Goal: Ask a question

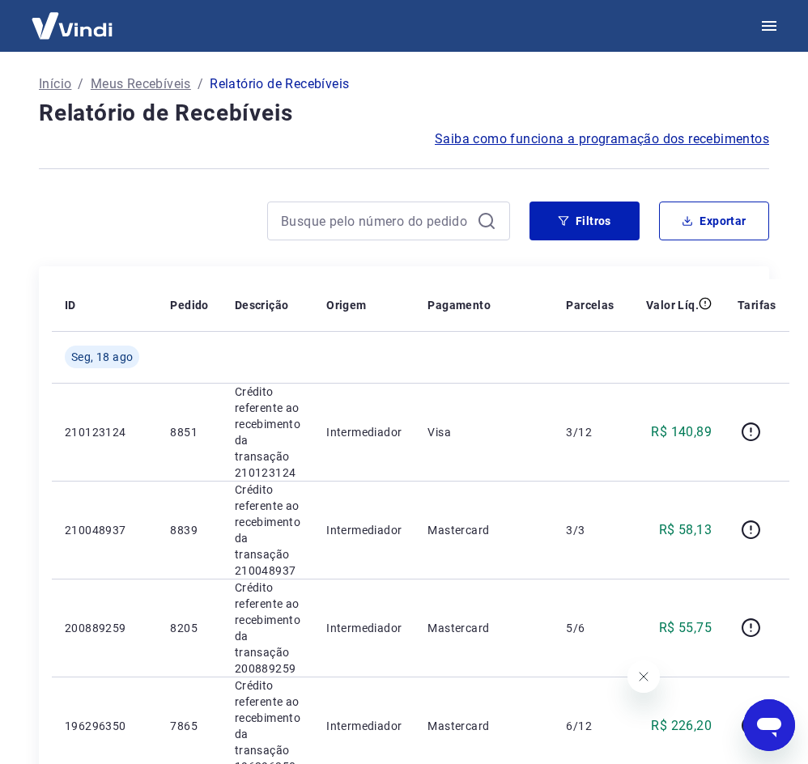
click at [766, 719] on icon "Abrir janela de mensagens" at bounding box center [769, 727] width 24 height 19
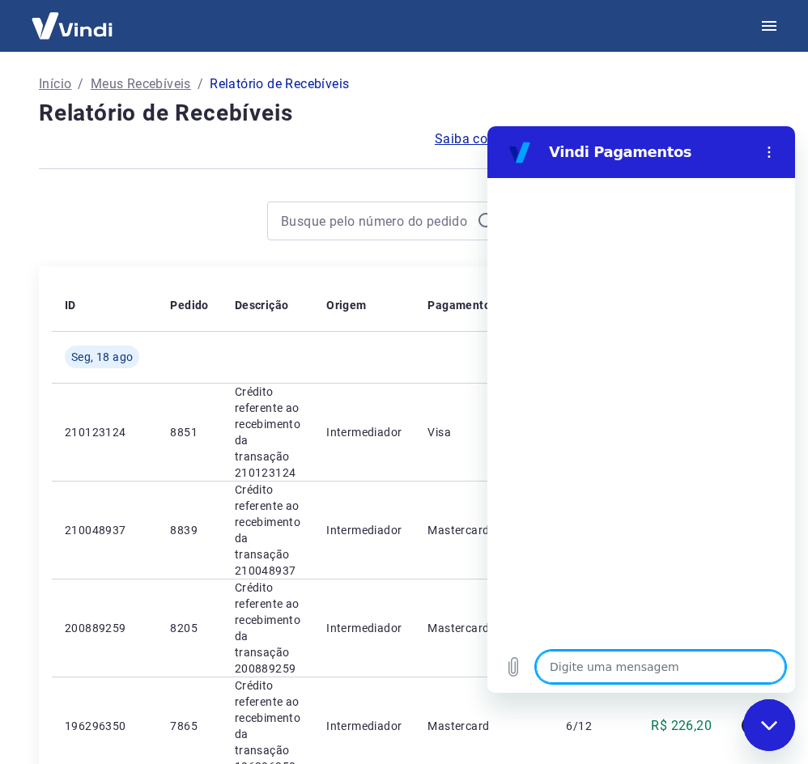
type textarea "o"
type textarea "x"
type textarea "oL"
type textarea "x"
type textarea "oLA"
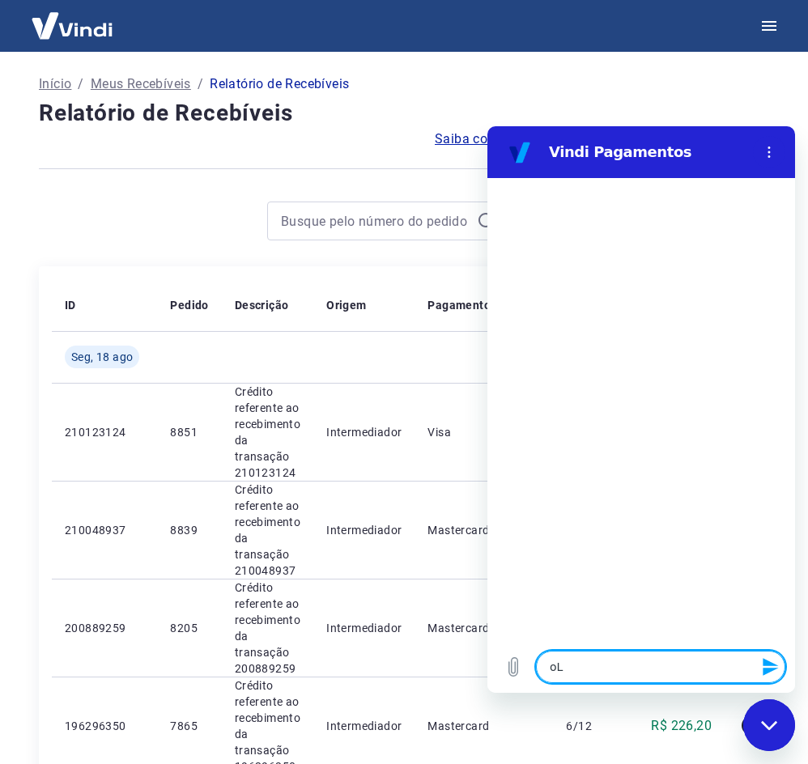
type textarea "x"
type textarea "oL"
type textarea "x"
type textarea "o"
type textarea "x"
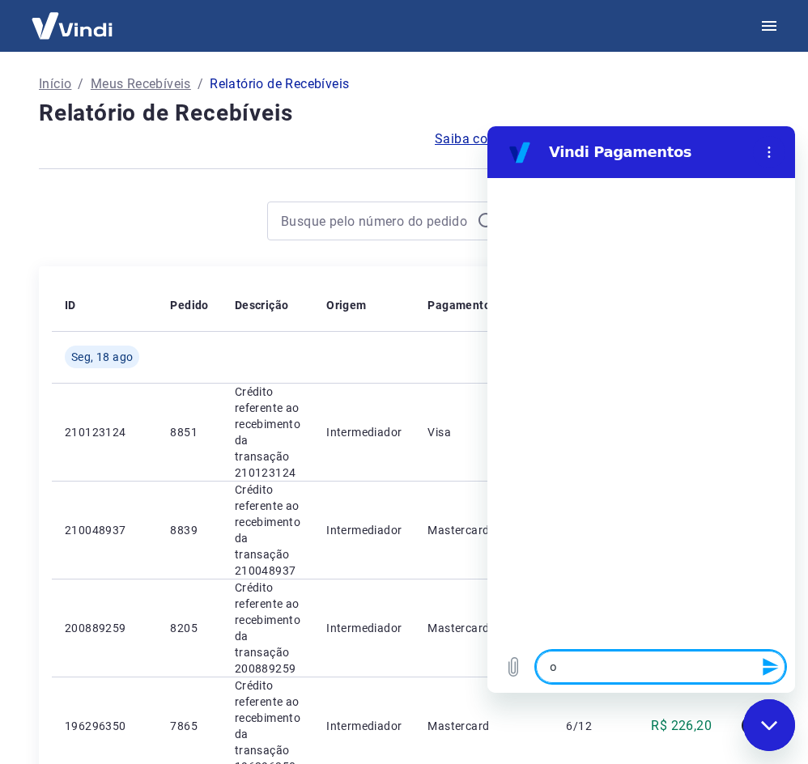
type textarea "x"
type textarea "O"
type textarea "x"
type textarea "Ol"
type textarea "x"
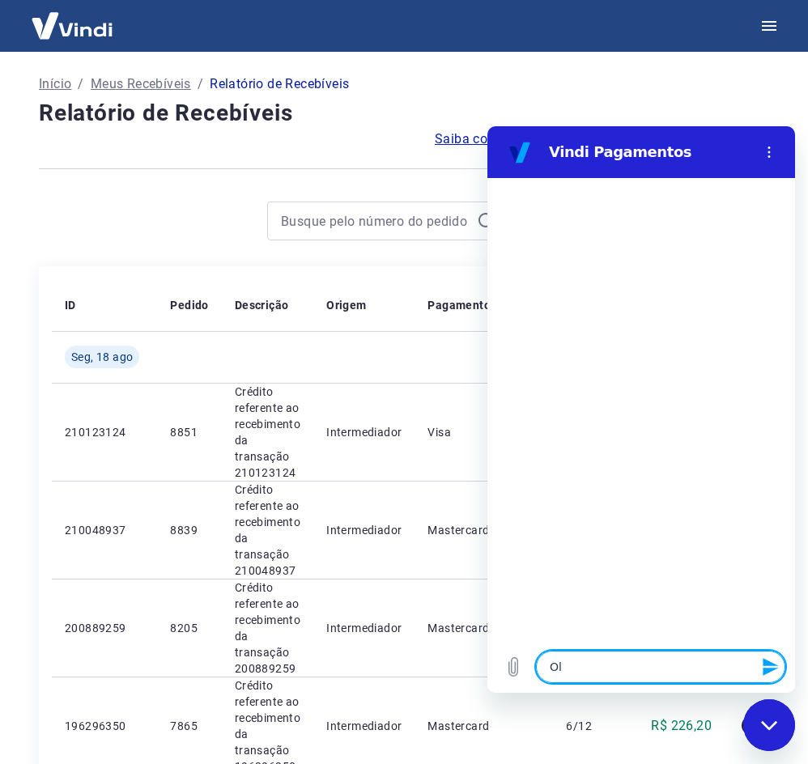
type textarea "Ola"
type textarea "x"
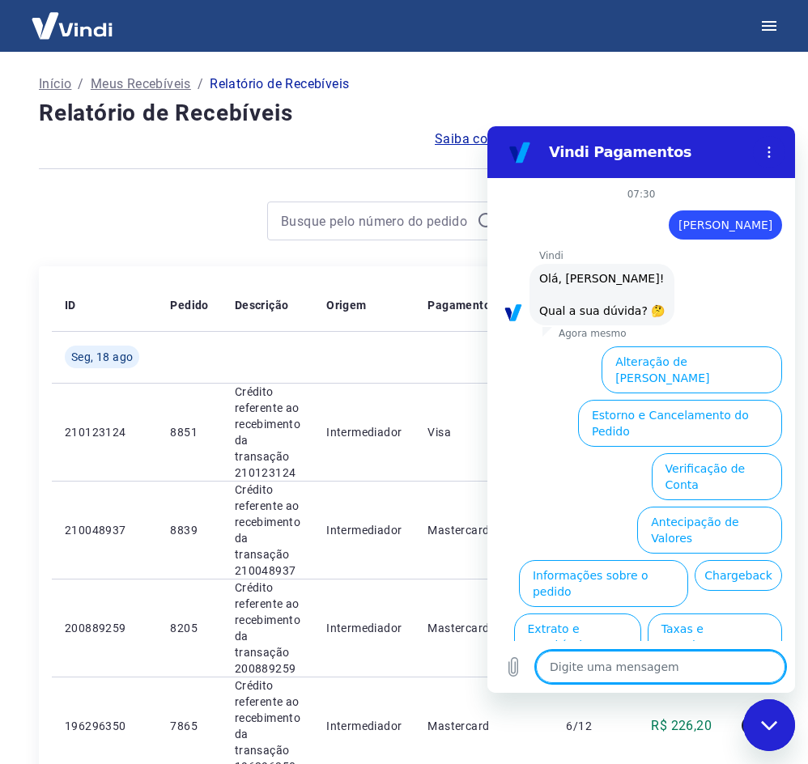
scroll to position [38, 0]
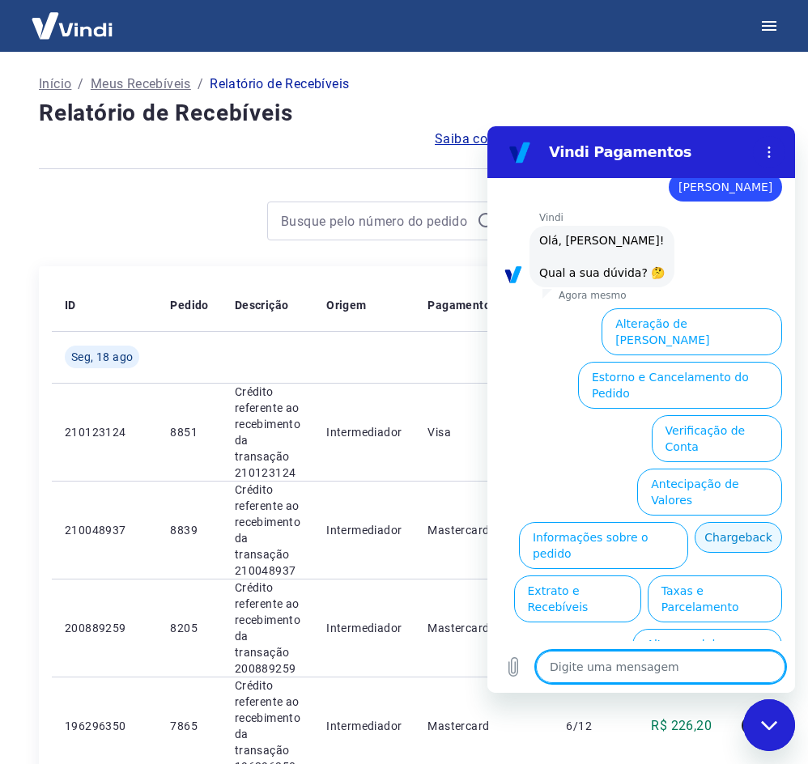
click at [694, 522] on button "Chargeback" at bounding box center [737, 537] width 87 height 31
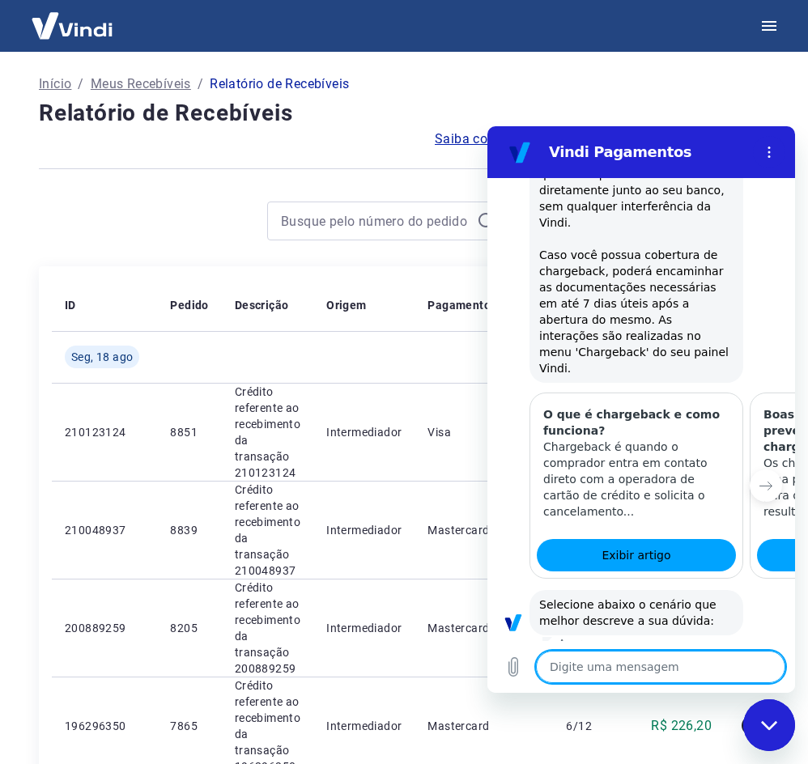
scroll to position [520, 0]
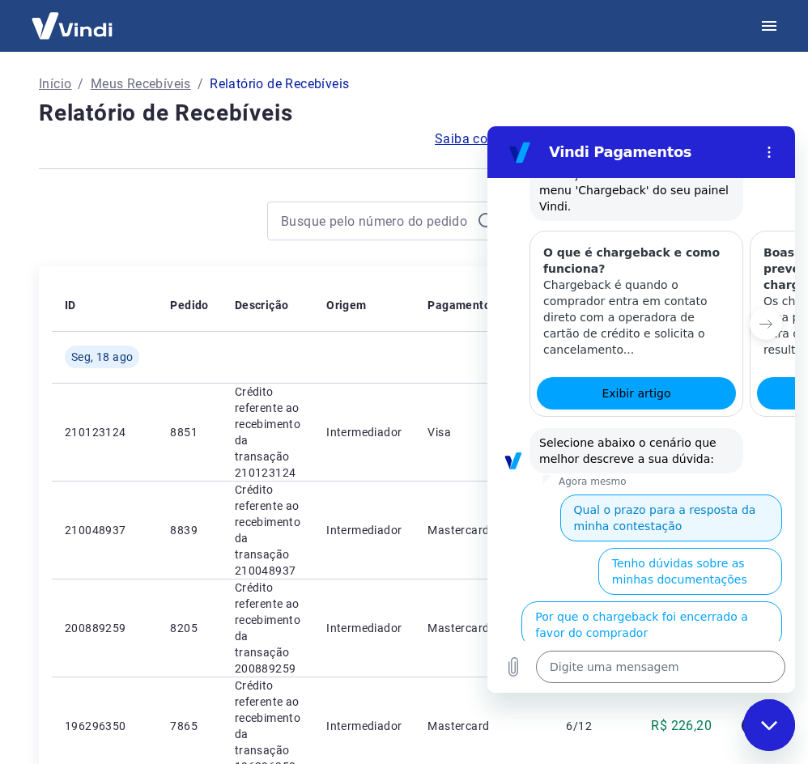
click at [706, 494] on button "Qual o prazo para a resposta da minha contestação" at bounding box center [671, 517] width 222 height 47
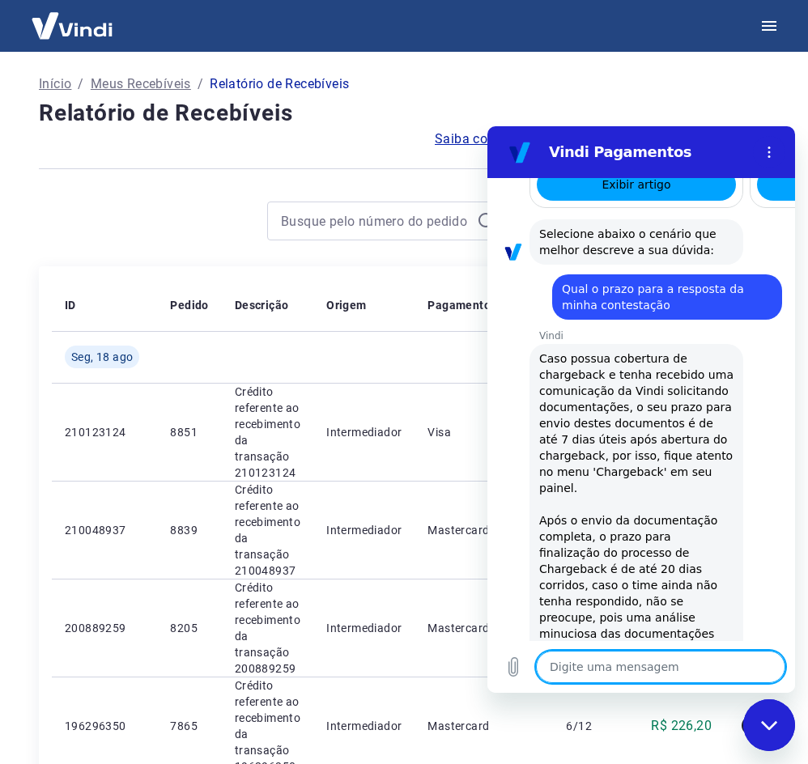
scroll to position [1093, 0]
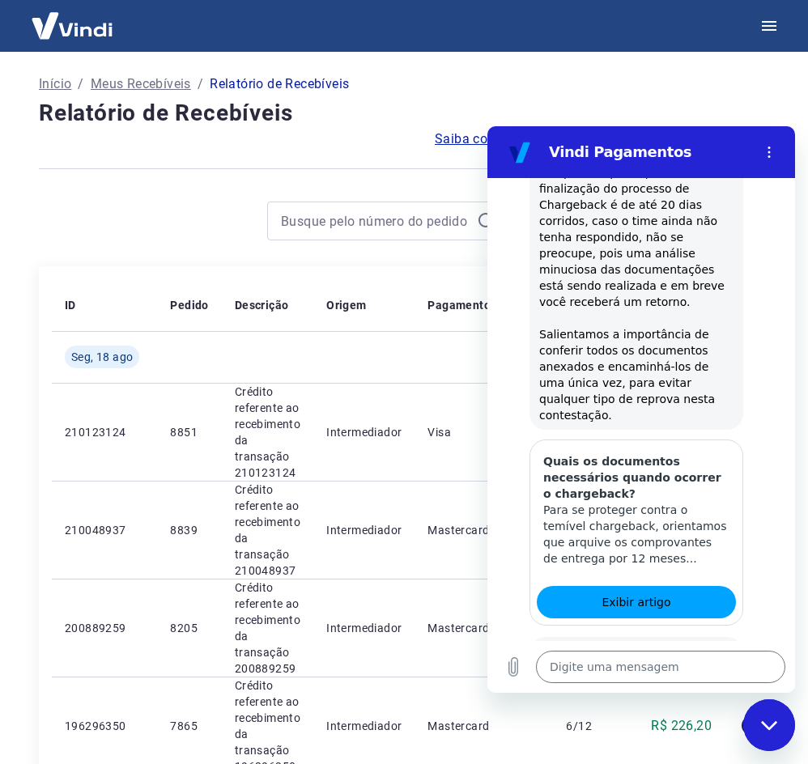
click at [765, 703] on button "Não" at bounding box center [756, 718] width 49 height 31
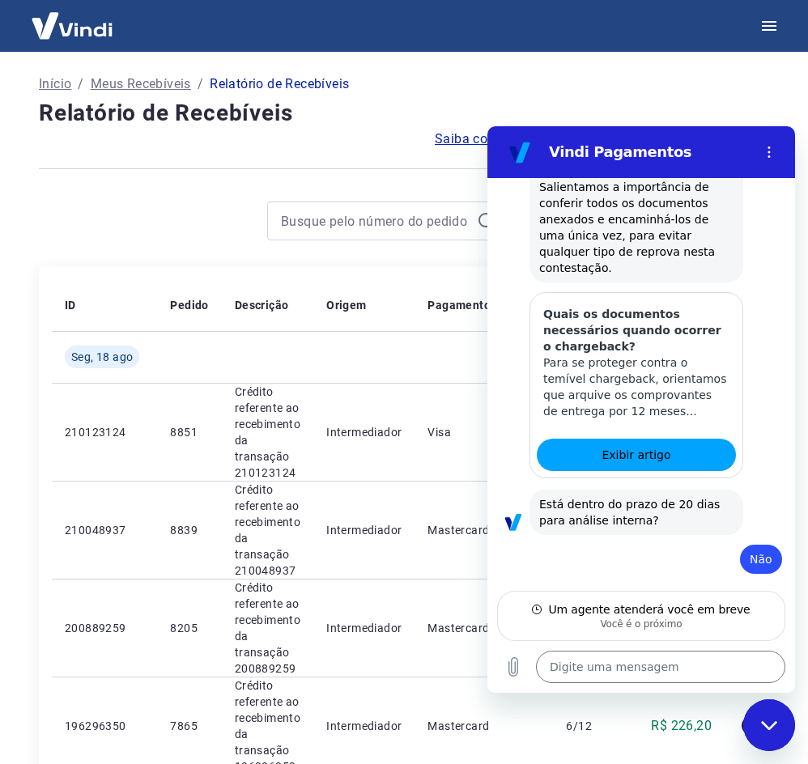
scroll to position [1239, 0]
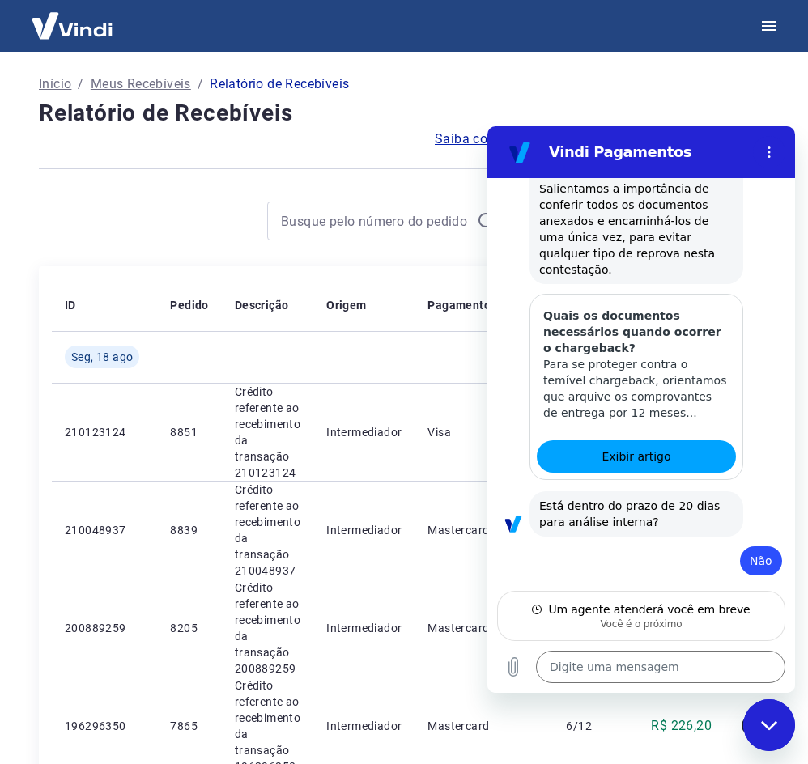
type textarea "x"
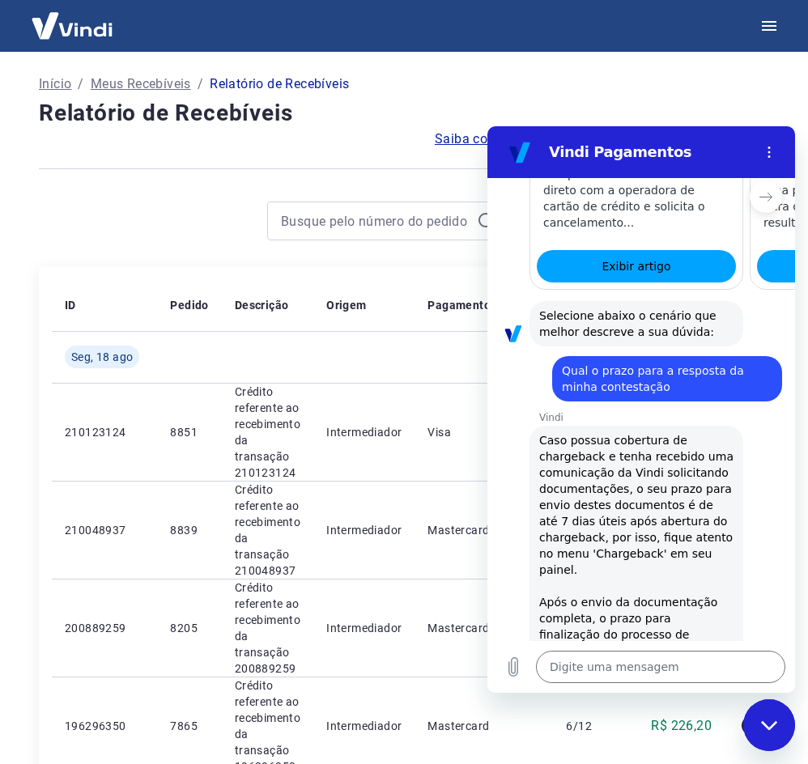
scroll to position [1270, 0]
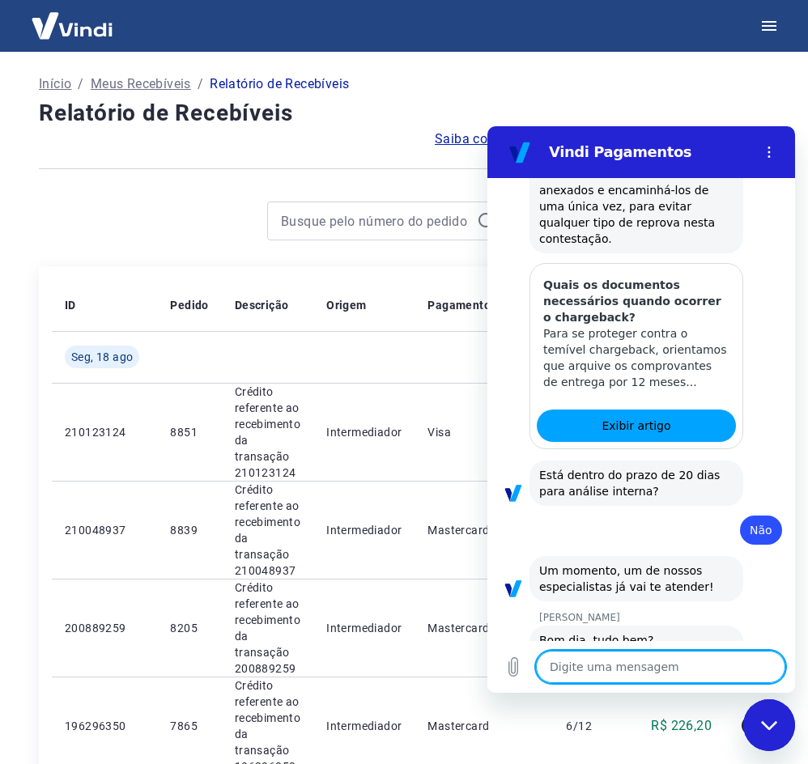
click at [625, 662] on textarea at bounding box center [660, 667] width 249 height 32
type textarea "V"
type textarea "x"
type textarea "B"
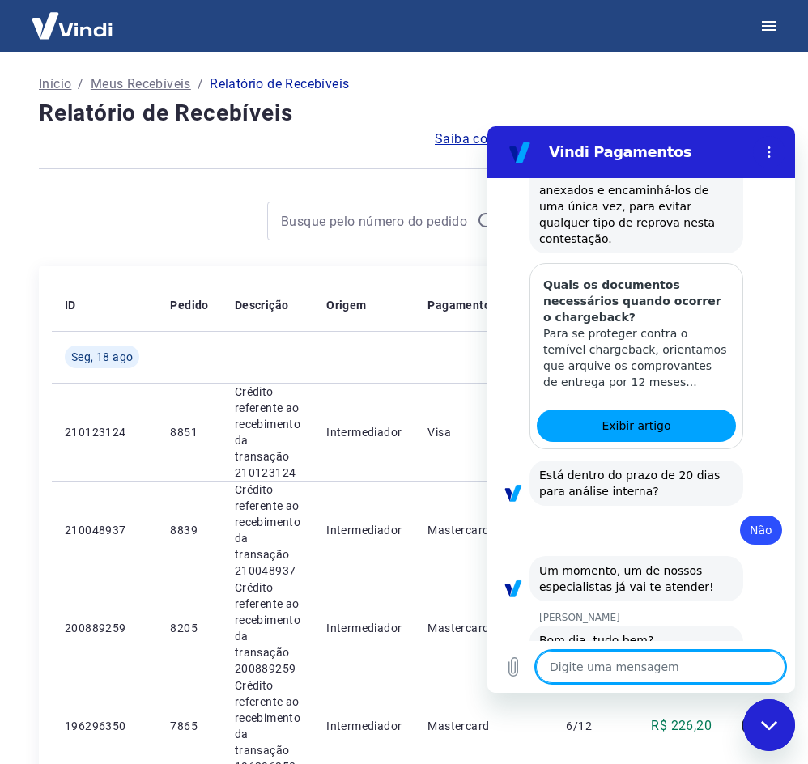
type textarea "x"
type textarea "Bo"
type textarea "x"
type textarea "Bom"
type textarea "x"
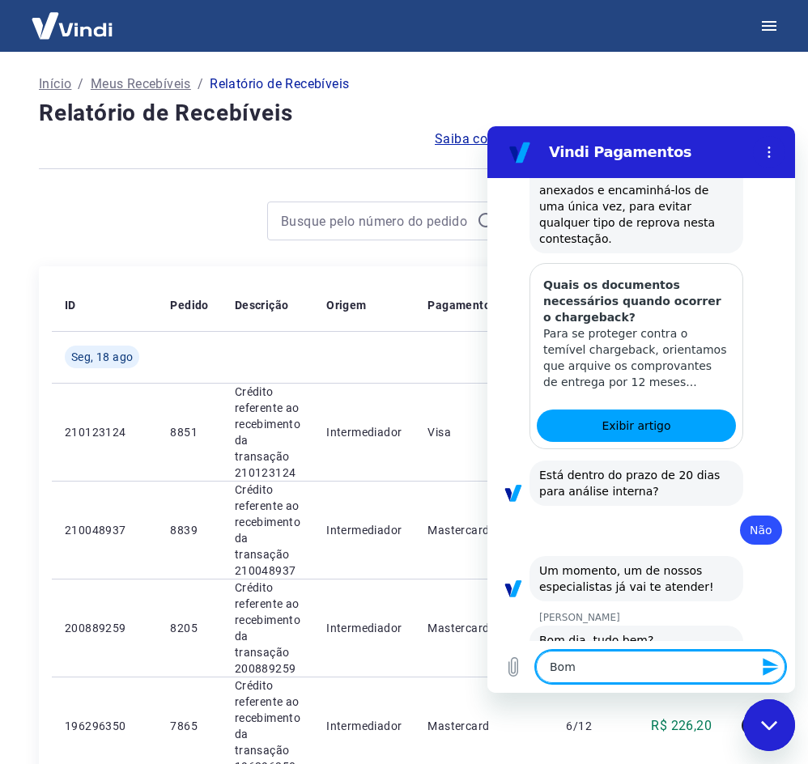
type textarea "Bom"
type textarea "x"
type textarea "Bom d"
type textarea "x"
type textarea "Bom di"
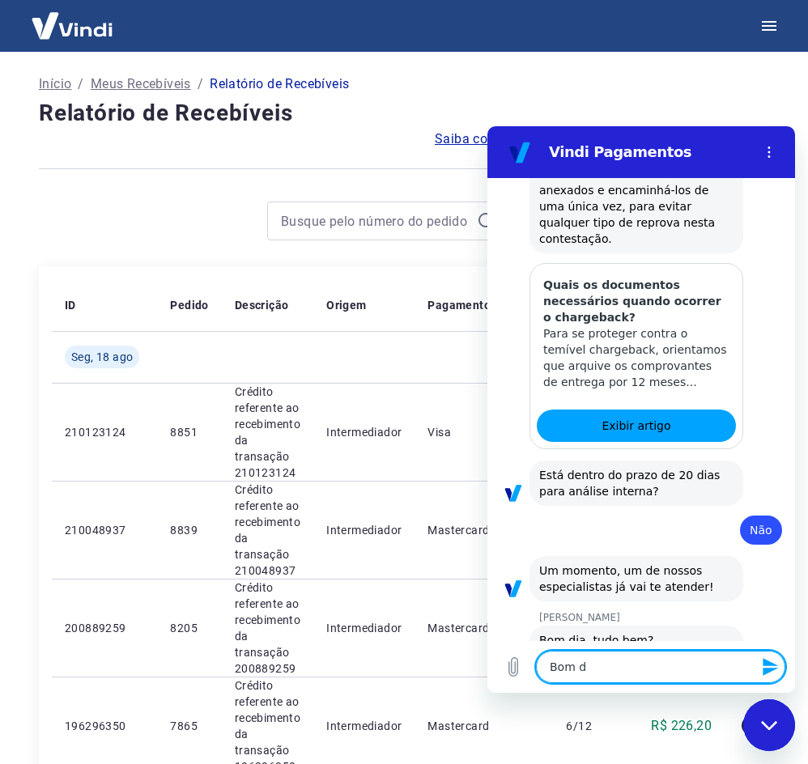
type textarea "x"
type textarea "Bom dia"
type textarea "x"
type textarea "Bom dia,"
type textarea "x"
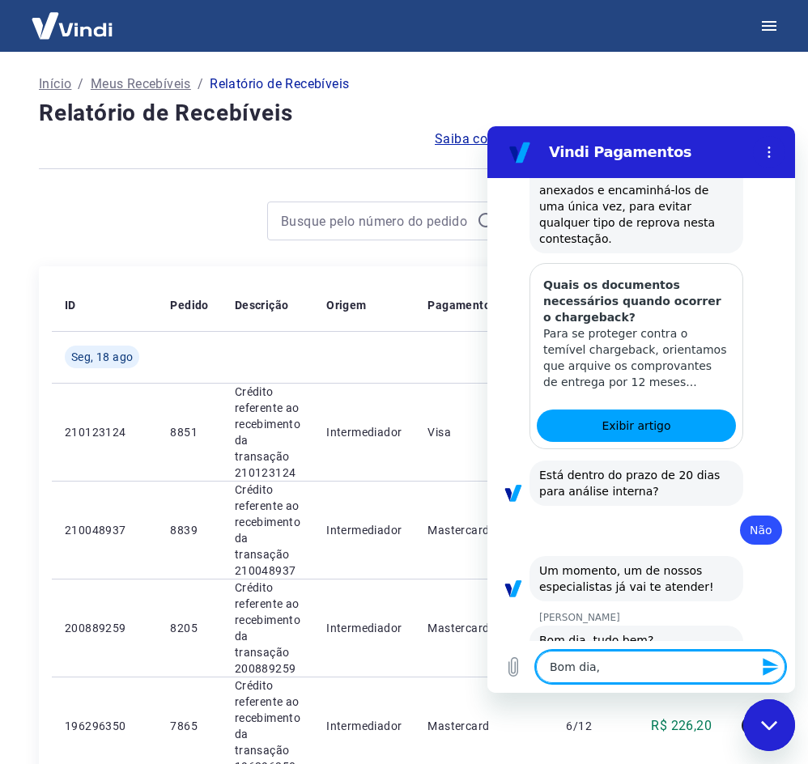
type textarea "Bom dia,"
type textarea "x"
type textarea "Bom dia, c"
type textarea "x"
type textarea "Bom dia, co"
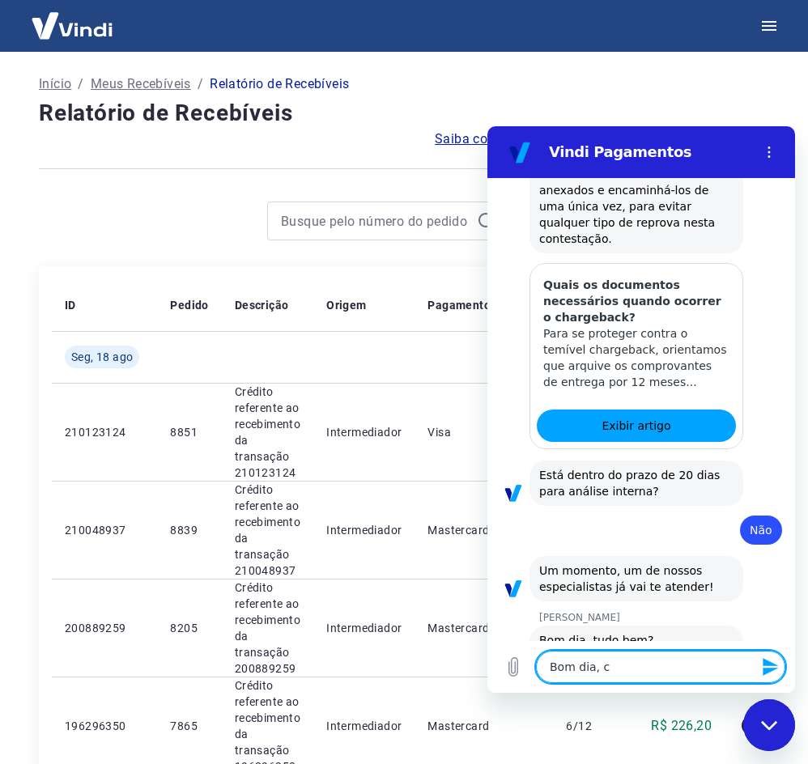
type textarea "x"
type textarea "Bom dia, com"
type textarea "x"
type textarea "Bom dia, com"
type textarea "x"
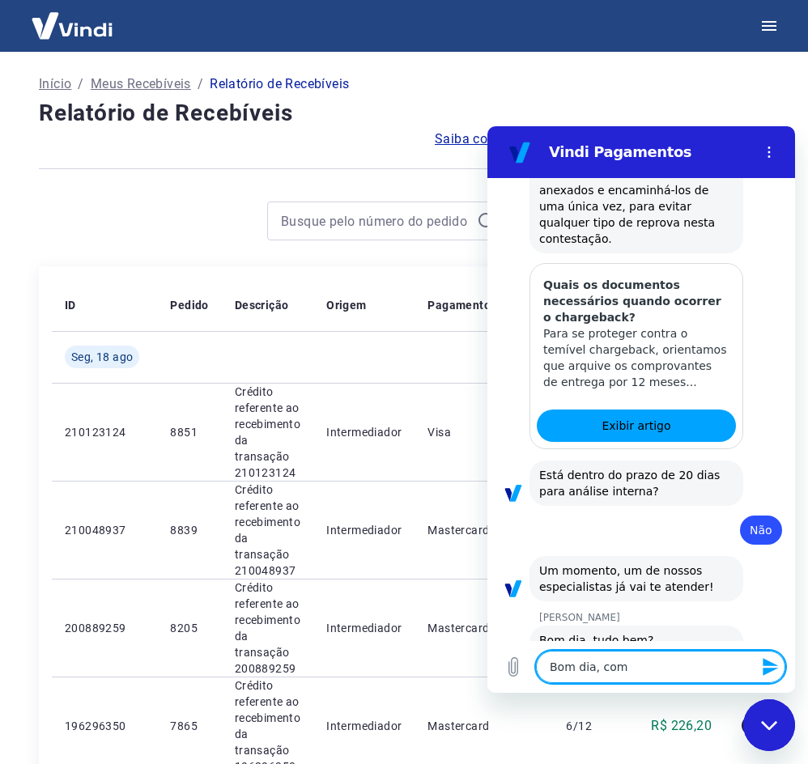
type textarea "Bom dia, com C"
type textarea "x"
type textarea "Bom dia, com Cc"
type textarea "x"
type textarea "Bom dia, com C"
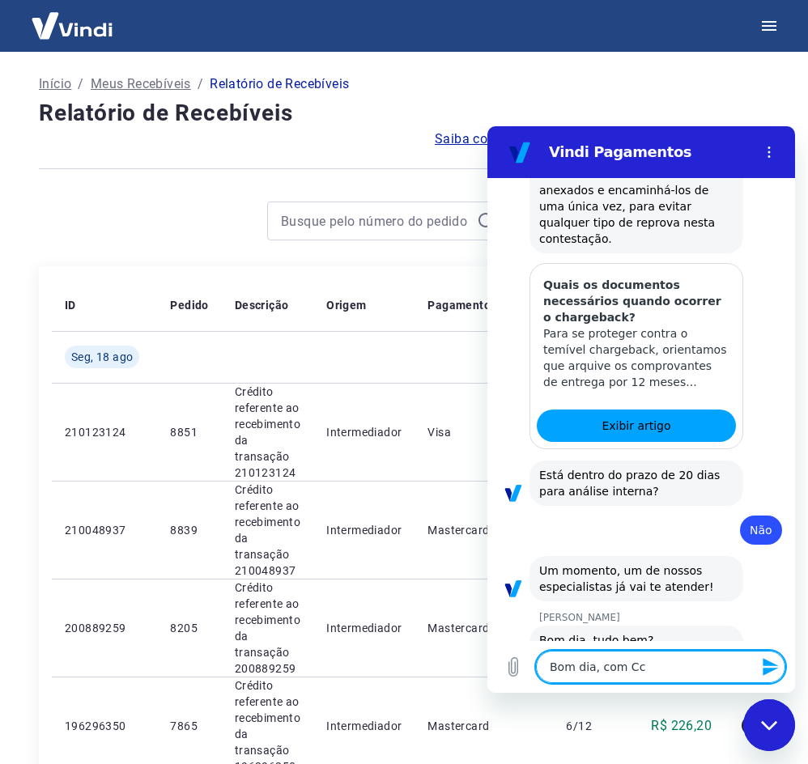
type textarea "x"
type textarea "Bom dia, com Ce"
type textarea "x"
type textarea "Bom dia, com Cec"
type textarea "x"
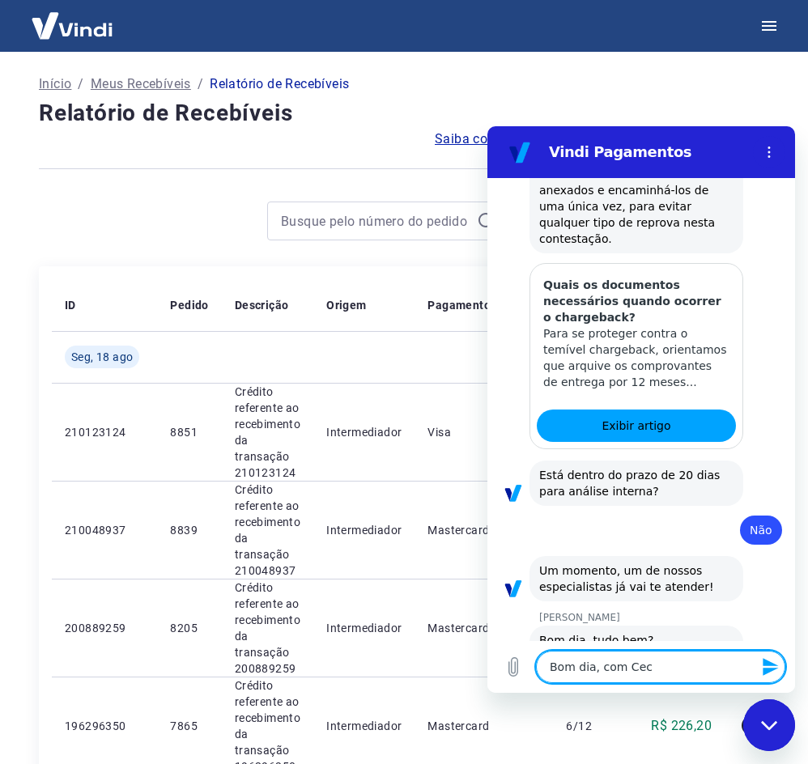
type textarea "Bom dia, com Ceci"
type textarea "x"
type textarea "Bom dia, com Cecil"
type textarea "x"
type textarea "Bom dia, com Cecili"
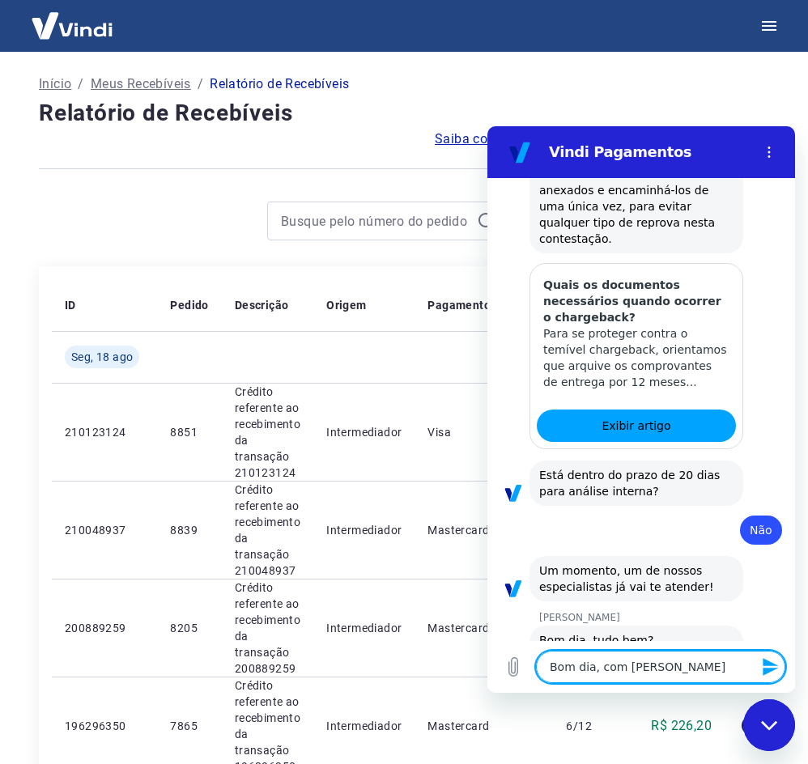
type textarea "x"
type textarea "Bom dia, com Cecilia"
type textarea "x"
type textarea "Bom dia, com Cecilia"
type textarea "x"
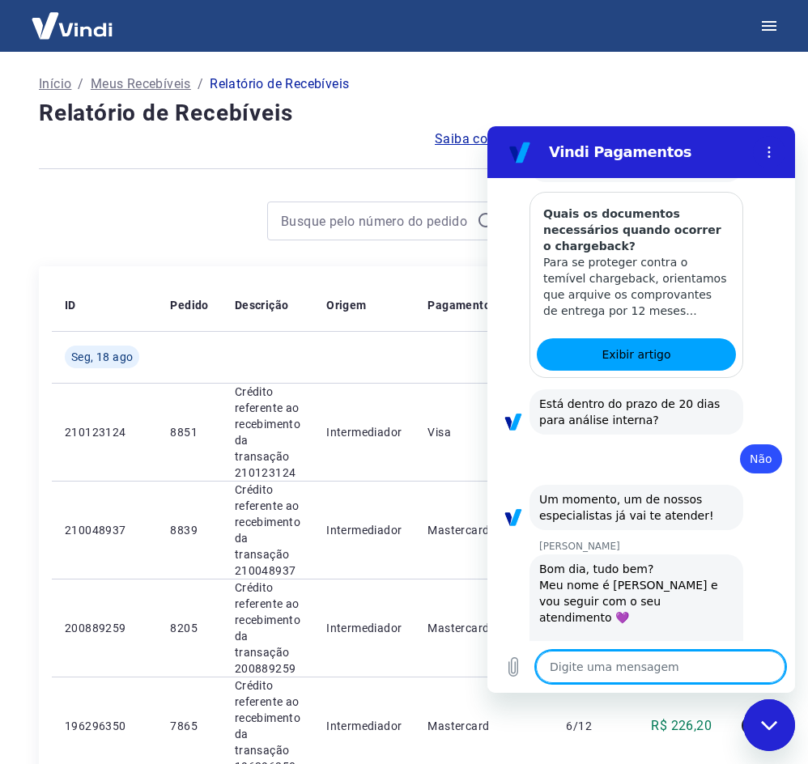
scroll to position [1339, 0]
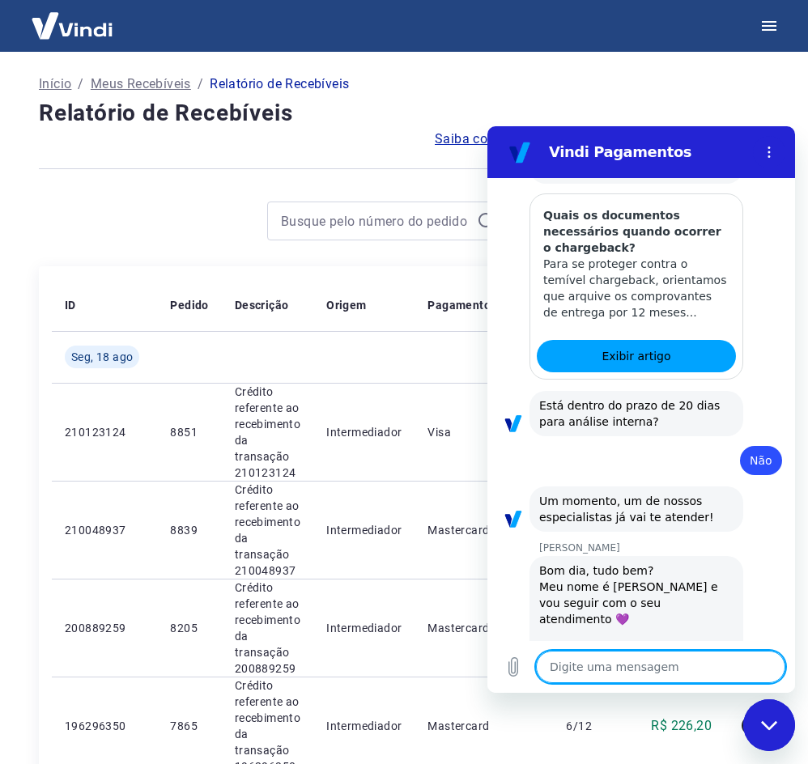
type textarea "x"
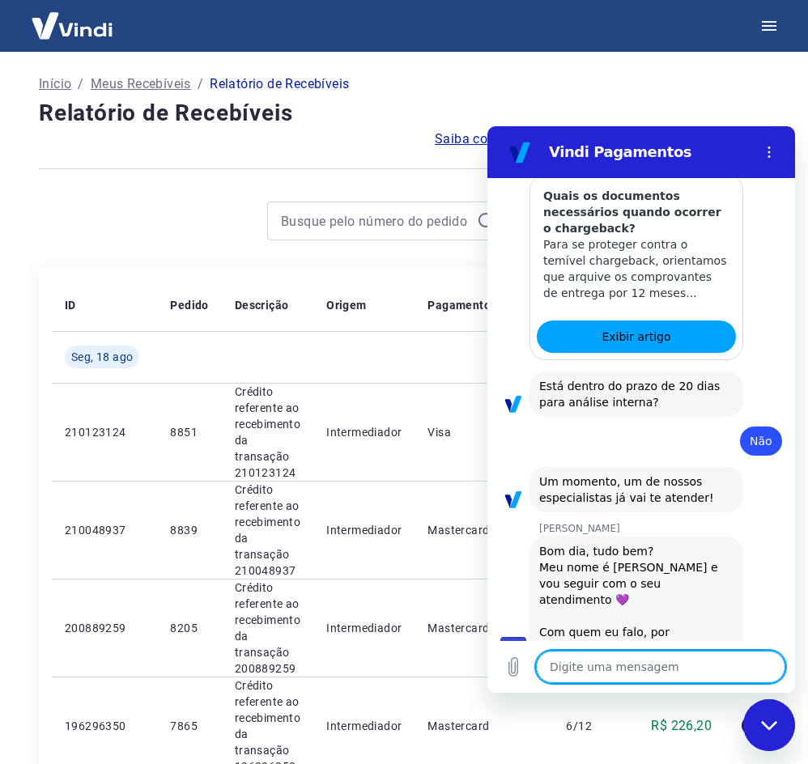
scroll to position [1362, 0]
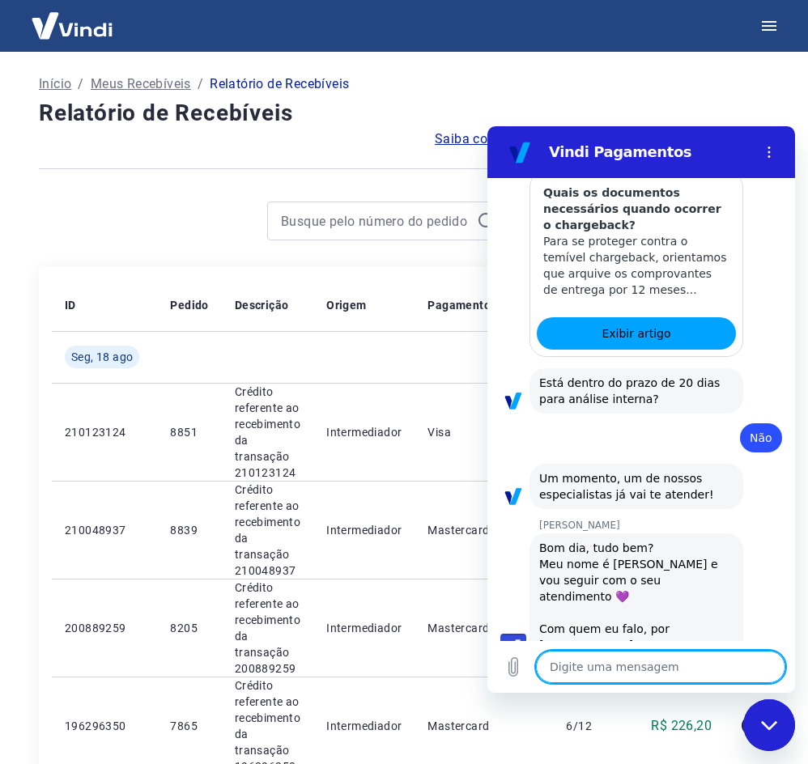
type textarea "E"
type textarea "x"
type textarea "E"
type textarea "x"
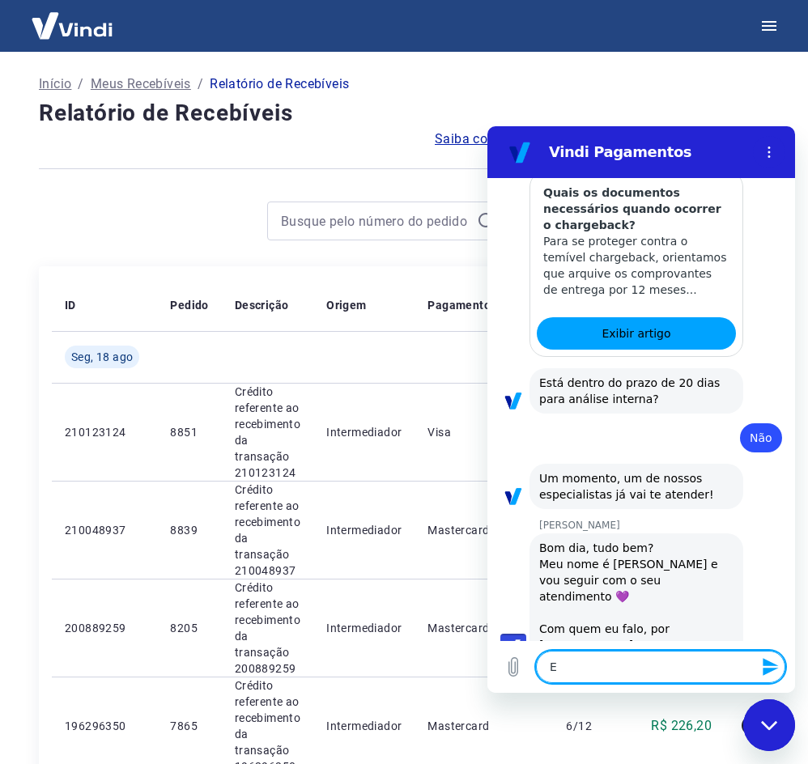
type textarea "Es"
type textarea "x"
type textarea "Est"
type textarea "x"
type textarea "Esto"
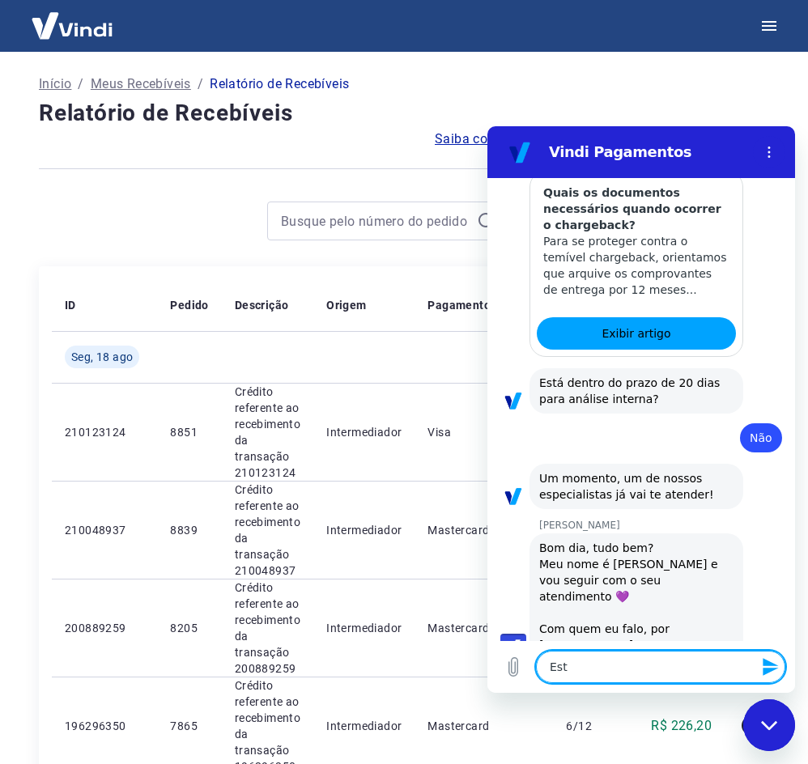
type textarea "x"
type textarea "Estou"
type textarea "x"
type textarea "Estou"
type textarea "x"
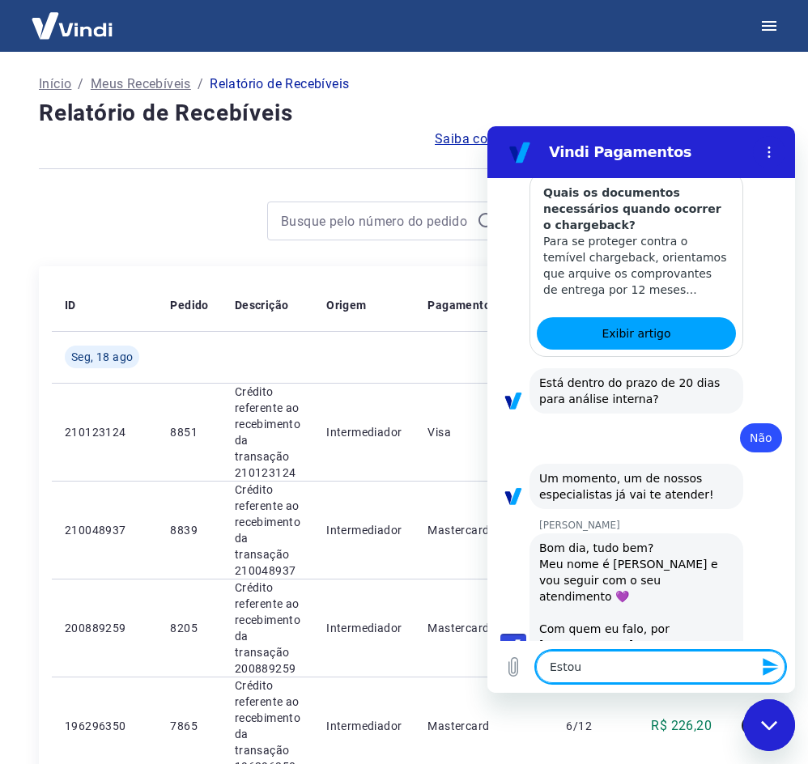
type textarea "Estou c"
type textarea "x"
type textarea "Estou co"
type textarea "x"
type textarea "Estou com"
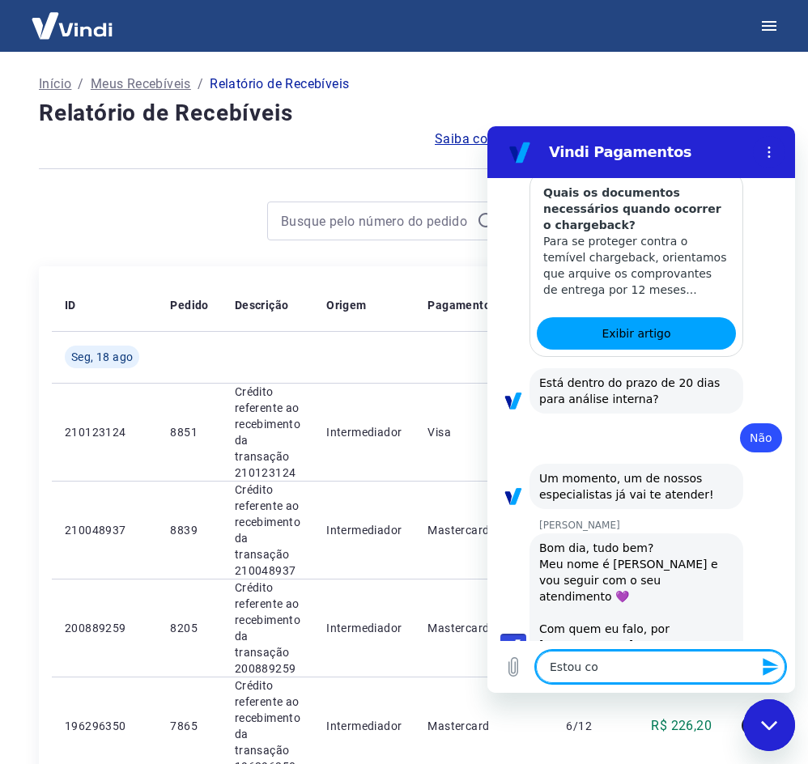
type textarea "x"
type textarea "Estou com"
type textarea "x"
type textarea "Estou com u"
type textarea "x"
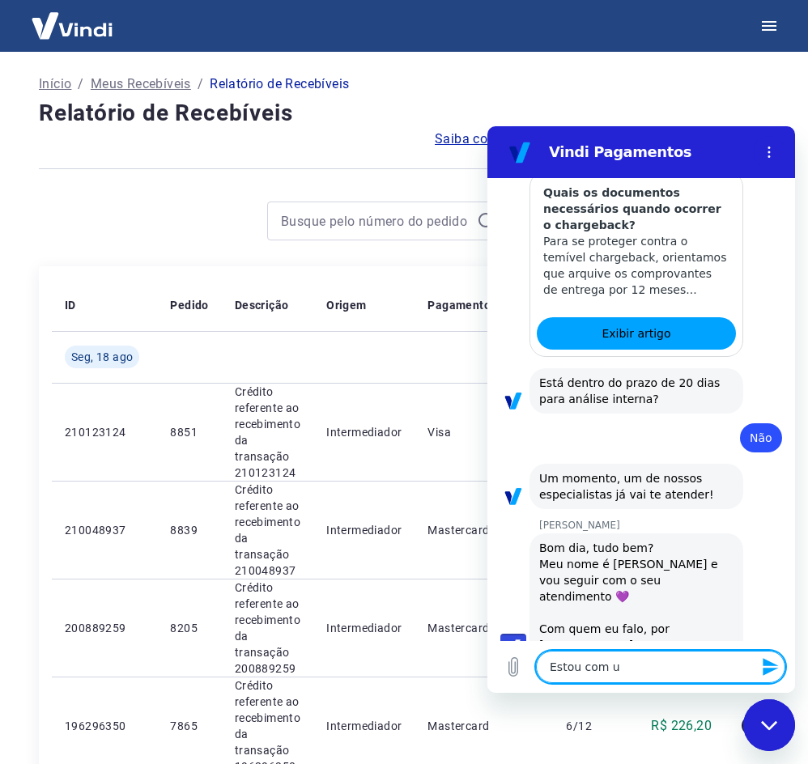
type textarea "Estou com um"
type textarea "x"
type textarea "Estou com um"
type textarea "x"
type textarea "Estou com um c"
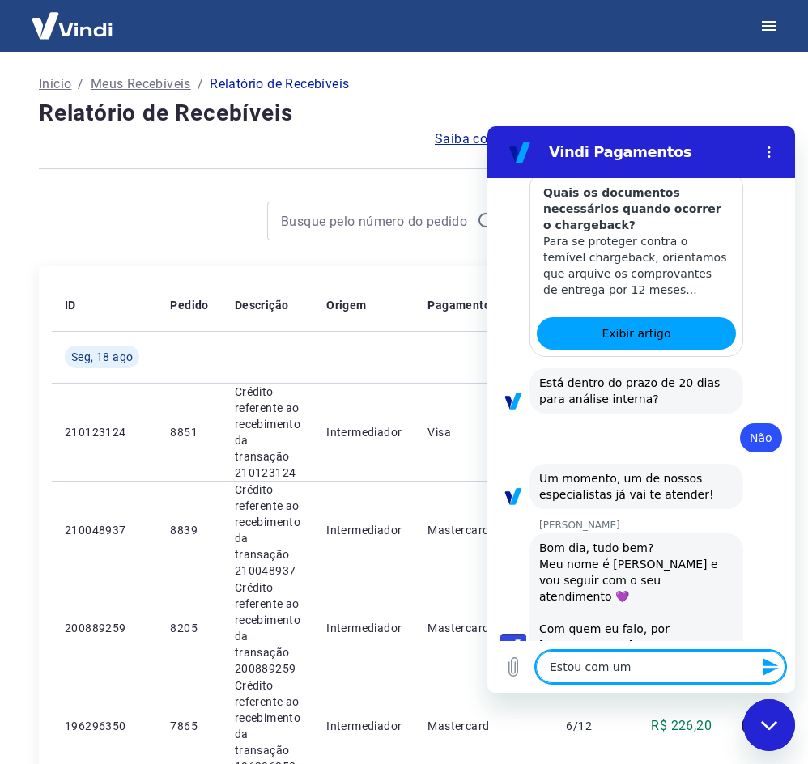
type textarea "x"
type textarea "Estou com um ch"
type textarea "x"
type textarea "Estou com um cha"
type textarea "x"
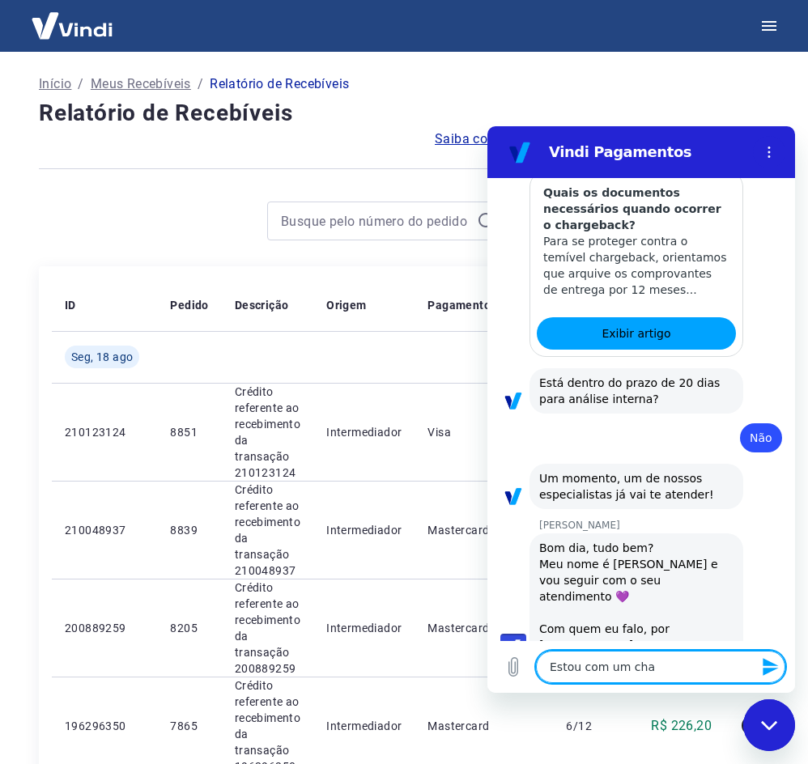
type textarea "Estou com um char"
type textarea "x"
type textarea "Estou com um charg"
type textarea "x"
type textarea "Estou com um charge"
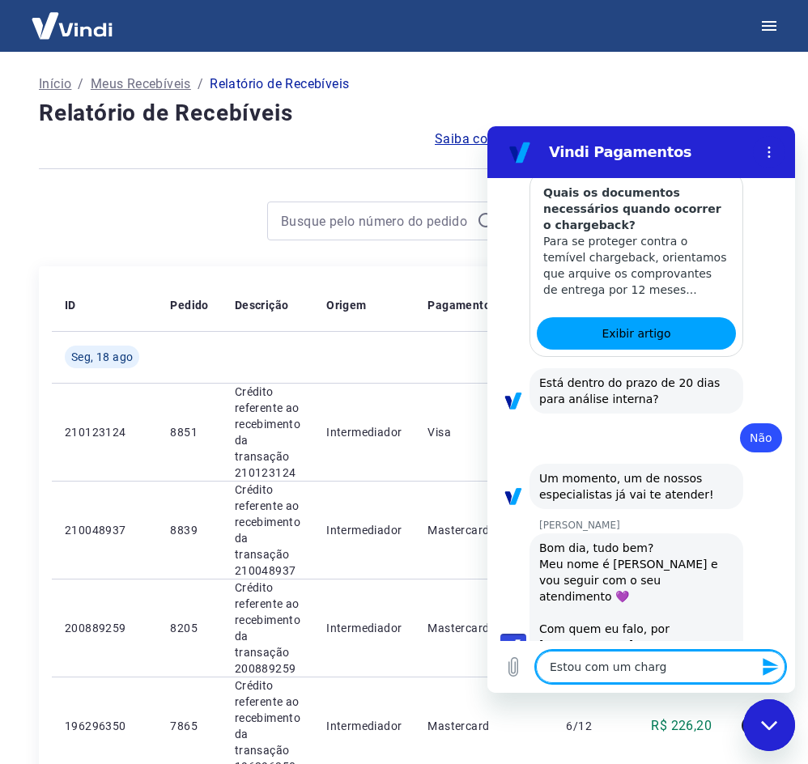
type textarea "x"
type textarea "Estou com um chargeb"
type textarea "x"
type textarea "Estou com um chargeba"
type textarea "x"
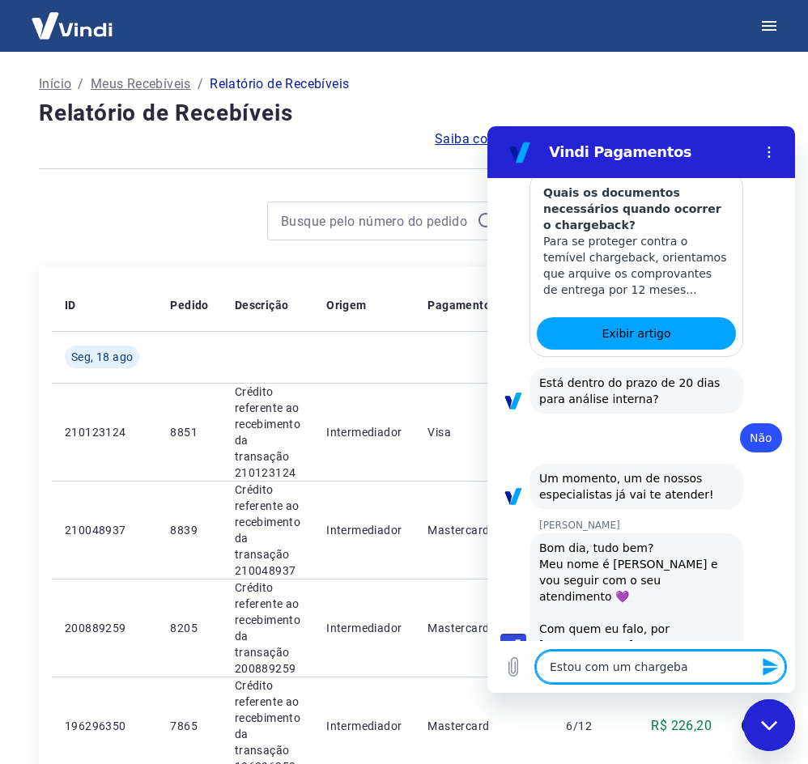
type textarea "Estou com um chargebac"
type textarea "x"
type textarea "Estou com um chargeback"
type textarea "x"
type textarea "Estou com um chargeback"
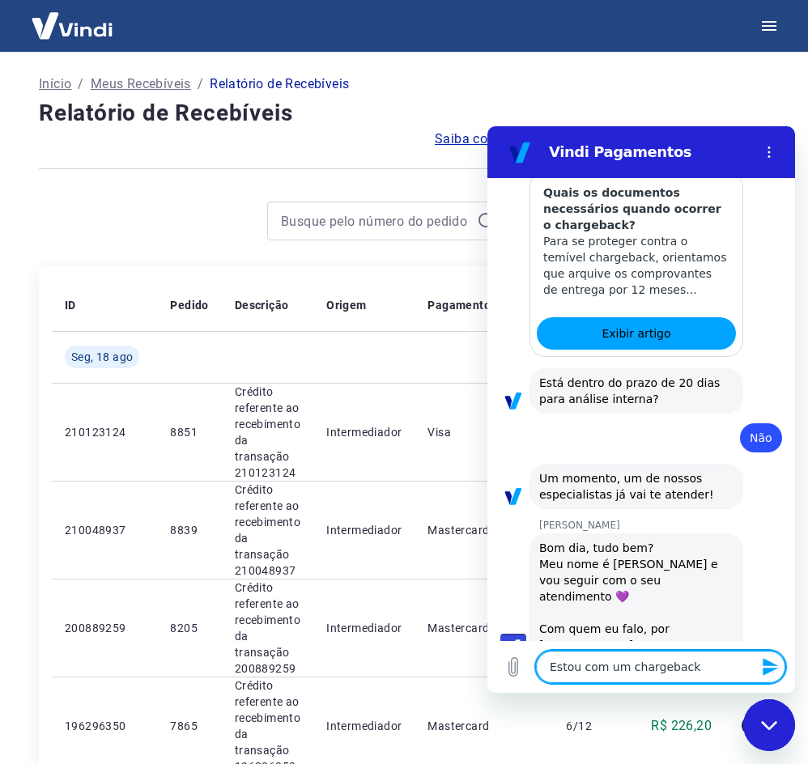
type textarea "x"
type textarea "Estou com um chargeback e"
type textarea "x"
type textarea "Estou com um chargeback em"
type textarea "x"
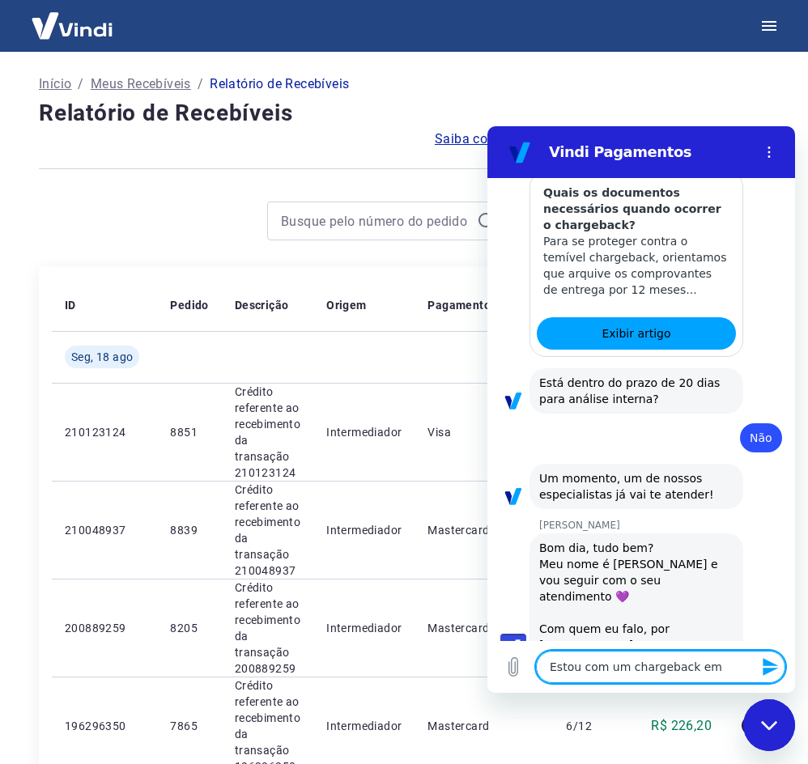
type textarea "Estou com um chargeback em"
type textarea "x"
type textarea "Estou com um chargeback em a"
type textarea "x"
type textarea "Estou com um chargeback em ab"
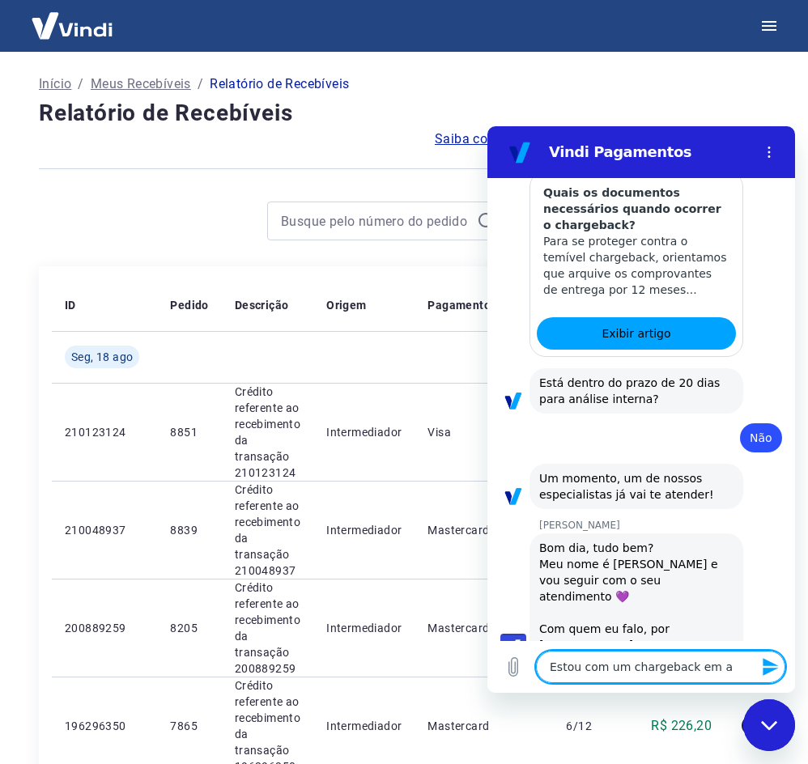
type textarea "x"
type textarea "Estou com um chargeback em abr"
type textarea "x"
type textarea "Estou com um chargeback em abre"
type textarea "x"
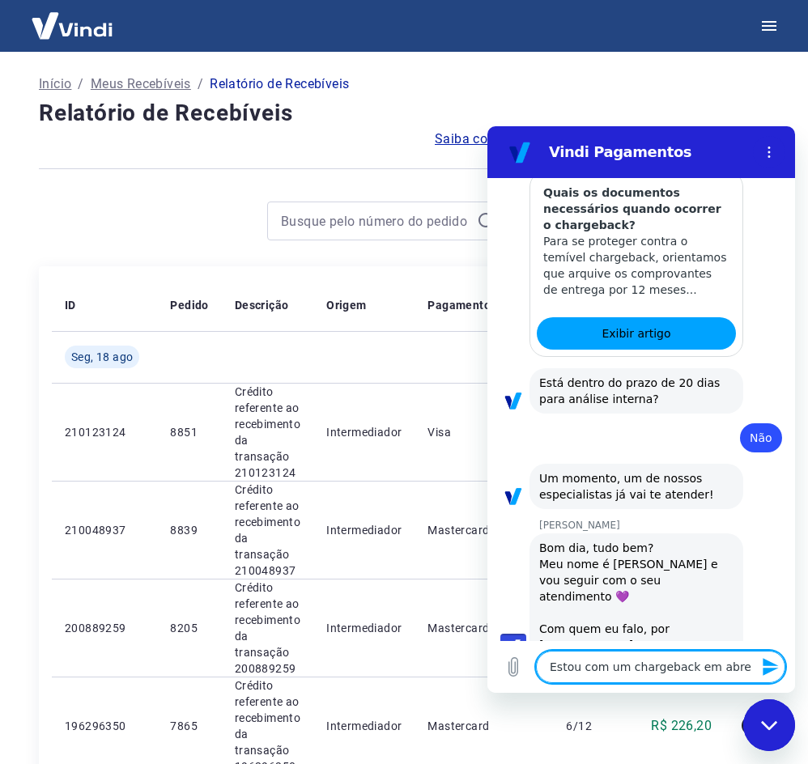
type textarea "Estou com um chargeback em abr"
type textarea "x"
type textarea "Estou com um chargeback em ab"
type textarea "x"
type textarea "Estou com um chargeback em abe"
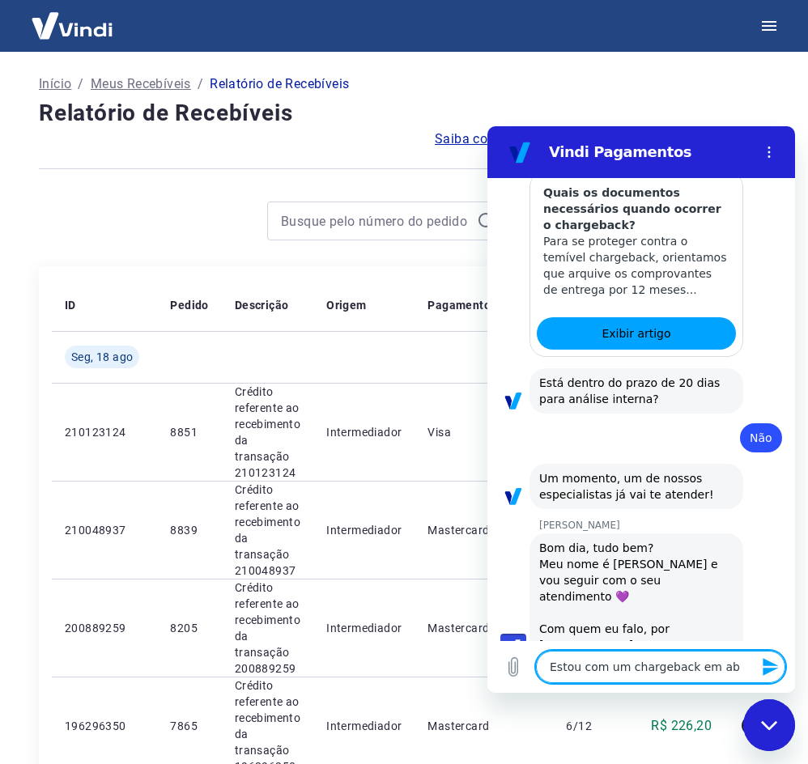
type textarea "x"
type textarea "Estou com um chargeback em aber"
type textarea "x"
type textarea "Estou com um chargeback em abert"
type textarea "x"
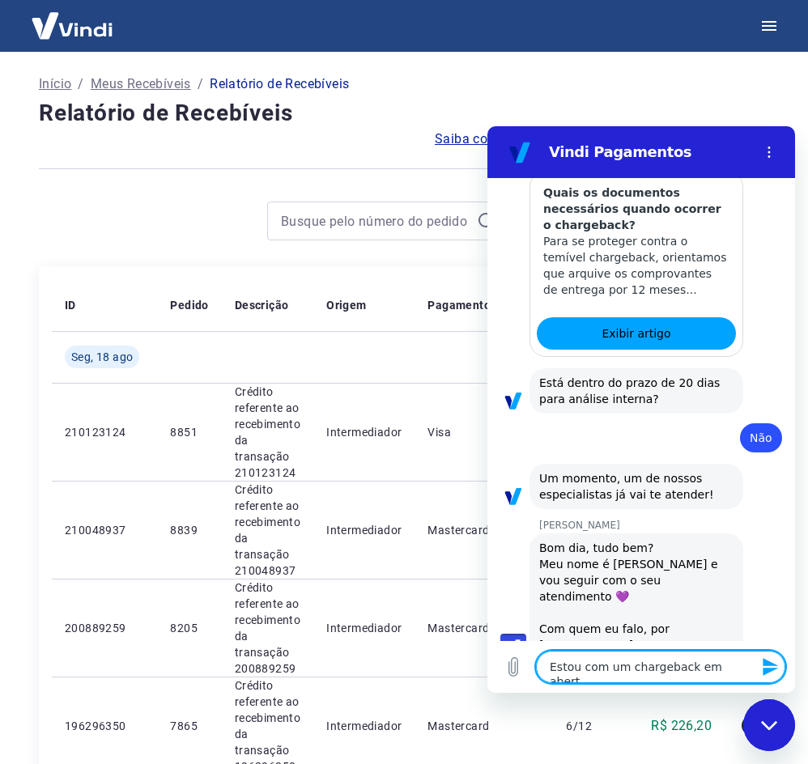
type textarea "Estou com um chargeback em aberto"
type textarea "x"
type textarea "Estou com um chargeback em abertom"
type textarea "x"
type textarea "Estou com um chargeback em aberto"
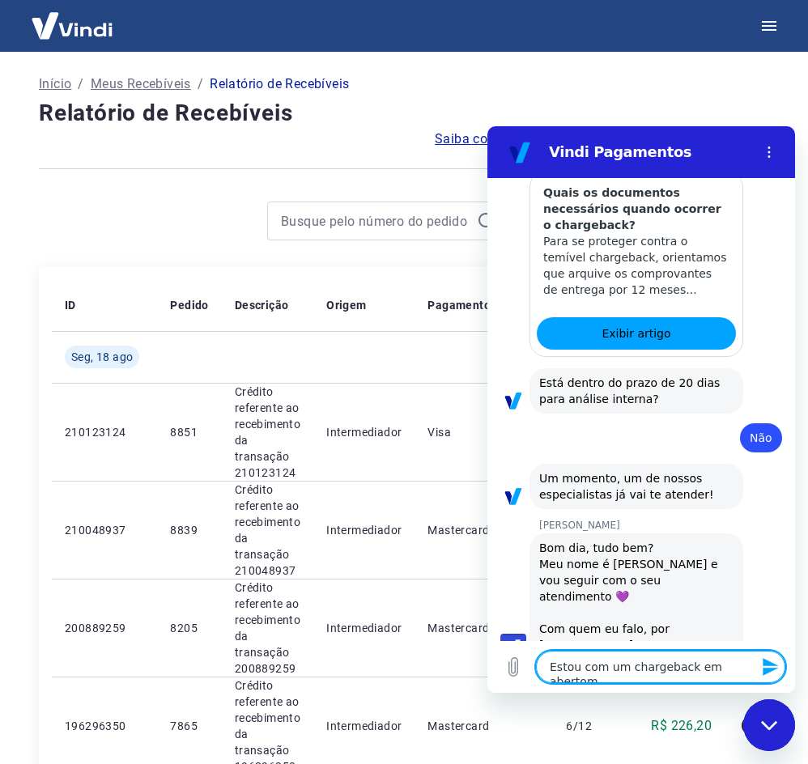
type textarea "x"
type textarea "Estou com um chargeback em aberto,"
type textarea "x"
type textarea "Estou com um chargeback em aberto,"
type textarea "x"
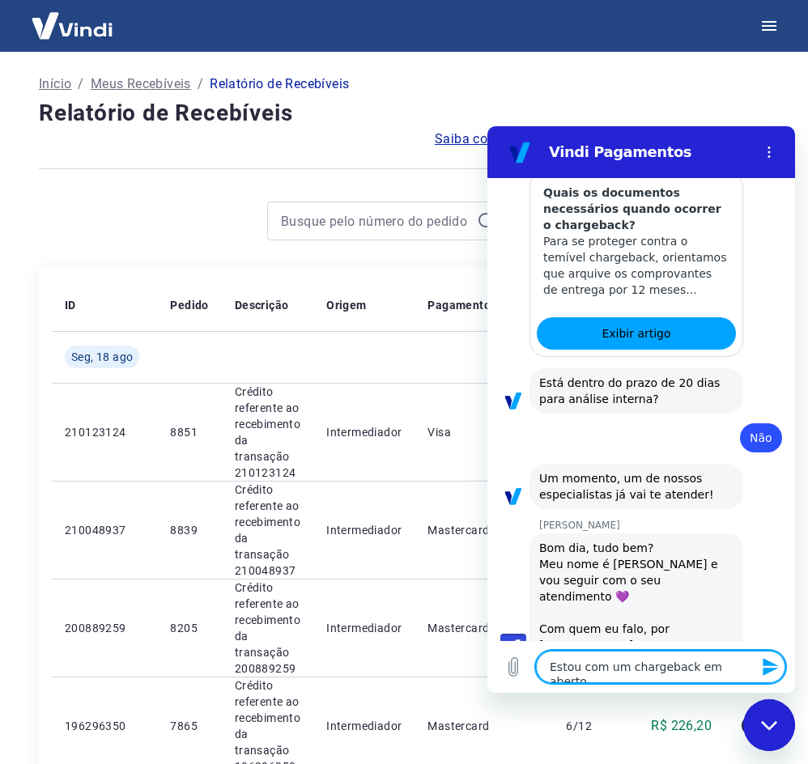
type textarea "Estou com um chargeback em aberto, u"
type textarea "x"
type textarea "Estou com um chargeback em aberto, um"
type textarea "x"
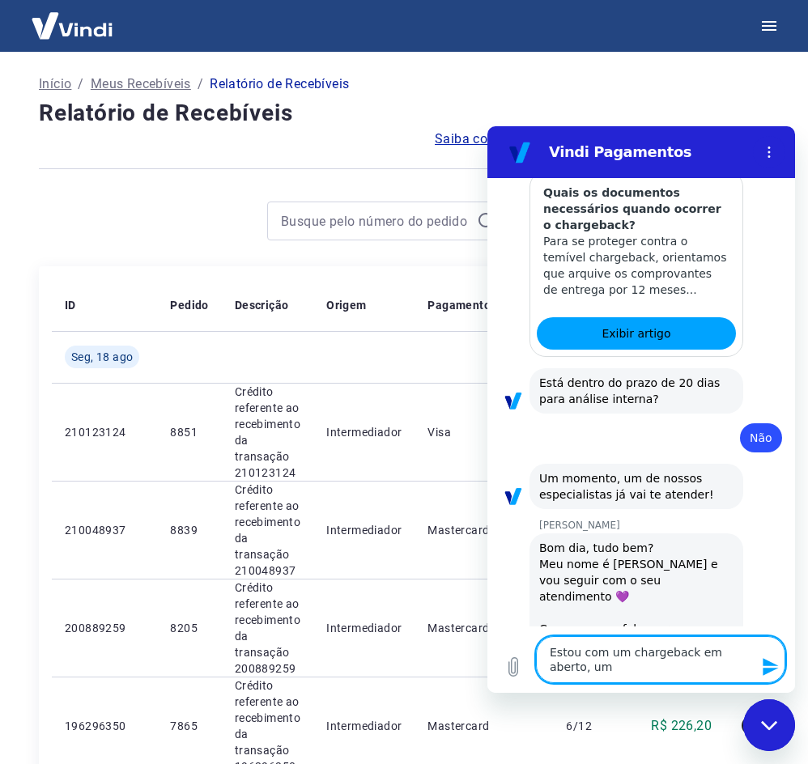
type textarea "Estou com um chargeback em aberto, um"
type textarea "x"
type textarea "Estou com um chargeback em aberto, um a"
type textarea "x"
type textarea "Estou com um chargeback em aberto, um at"
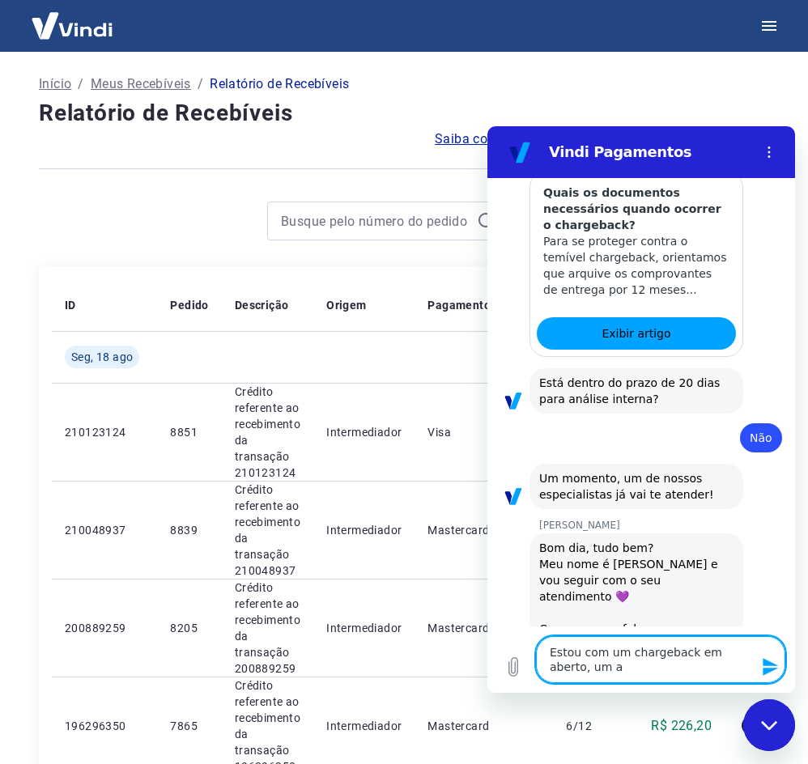
type textarea "x"
type textarea "Estou com um chargeback em aberto, um ate"
type textarea "x"
type textarea "Estou com um chargeback em aberto, um aten"
type textarea "x"
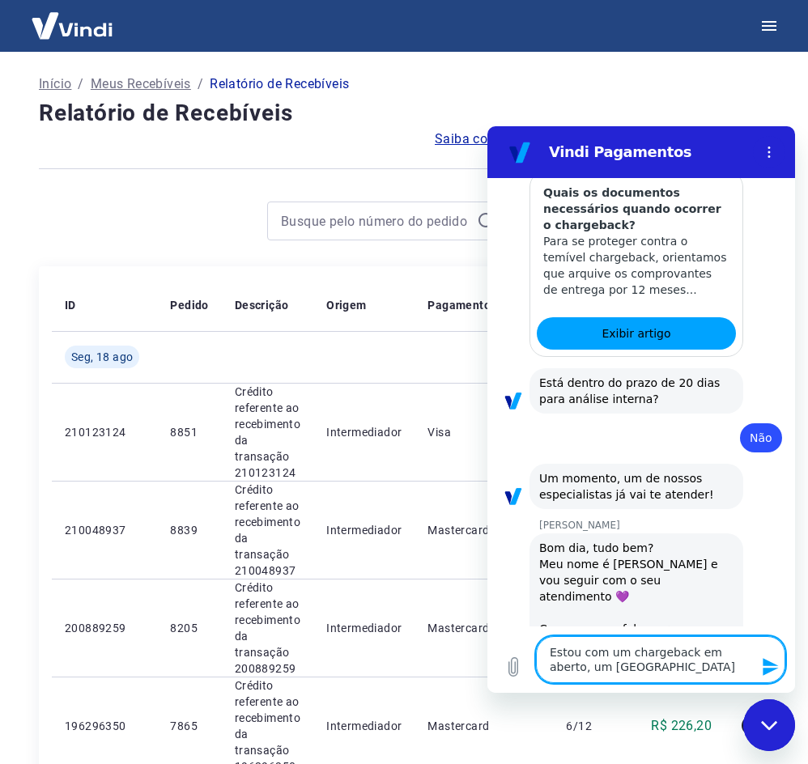
type textarea "Estou com um chargeback em aberto, um atent"
type textarea "x"
type textarea "Estou com um chargeback em aberto, um atente"
type textarea "x"
type textarea "Estou com um chargeback em aberto, um atent"
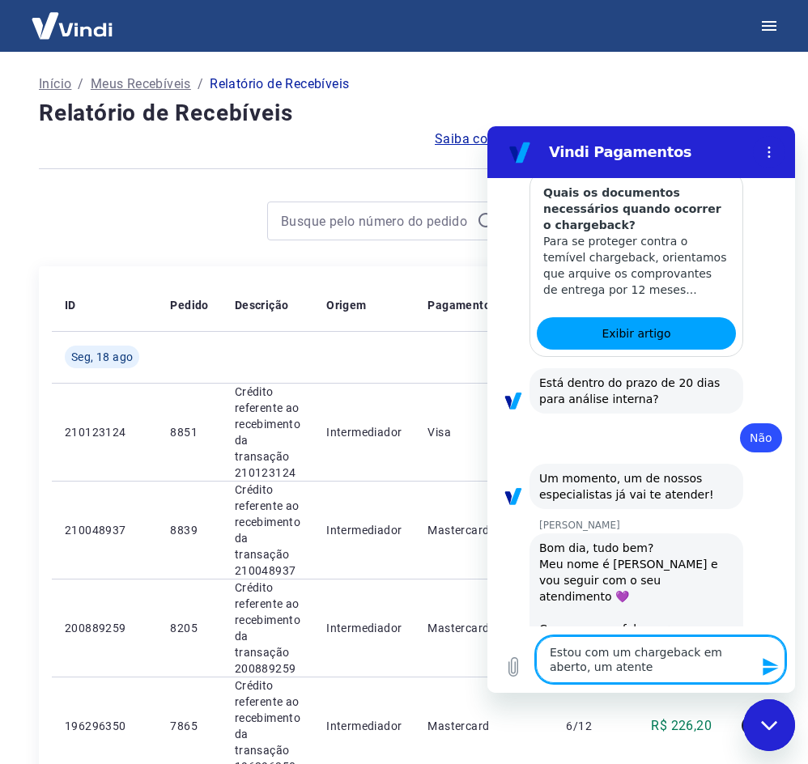
type textarea "x"
type textarea "Estou com um chargeback em aberto, um aten"
type textarea "x"
type textarea "Estou com um chargeback em aberto, um atend"
type textarea "x"
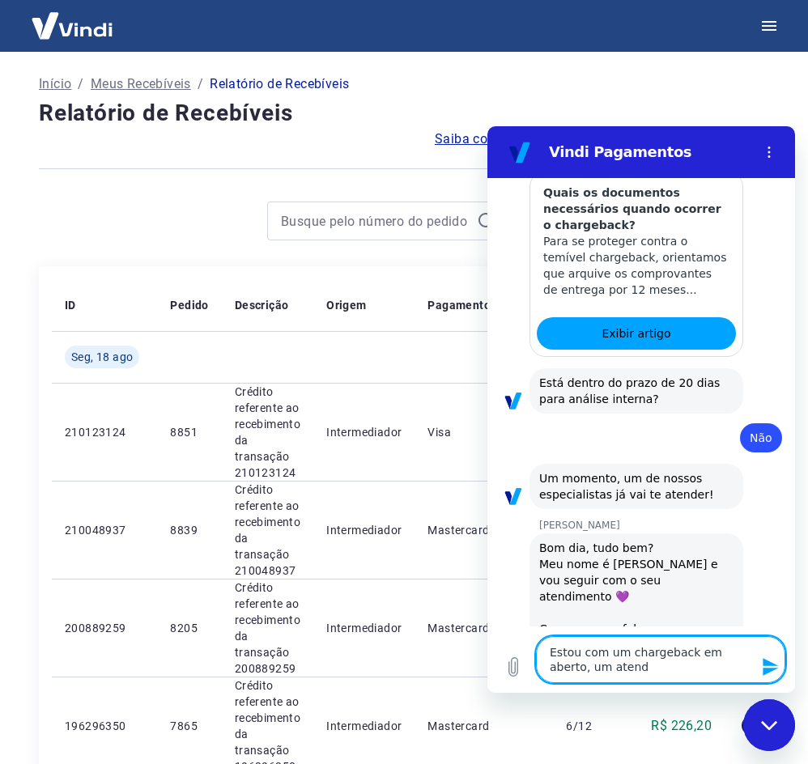
type textarea "Estou com um chargeback em aberto, um atende"
type textarea "x"
type textarea "Estou com um chargeback em aberto, um atenden"
type textarea "x"
type textarea "Estou com um chargeback em aberto, um atendent"
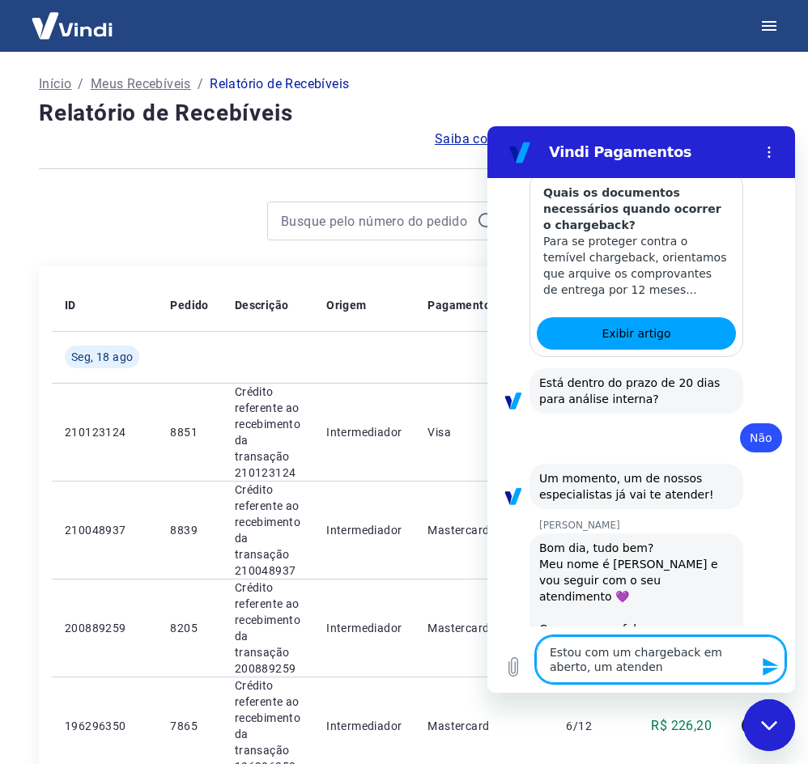
type textarea "x"
type textarea "Estou com um chargeback em aberto, um atendente"
type textarea "x"
type textarea "Estou com um chargeback em aberto, um atendente"
type textarea "x"
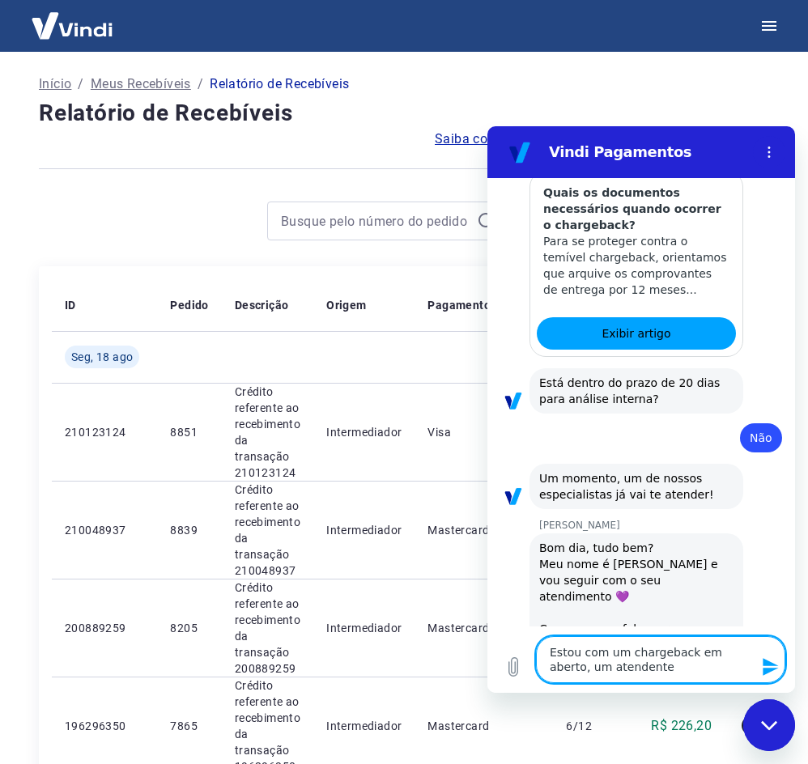
type textarea "Estou com um chargeback em aberto, um atendente s"
type textarea "x"
type textarea "Estou com um chargeback em aberto, um atendente se"
type textarea "x"
type textarea "Estou com um chargeback em aberto, um atendente sem"
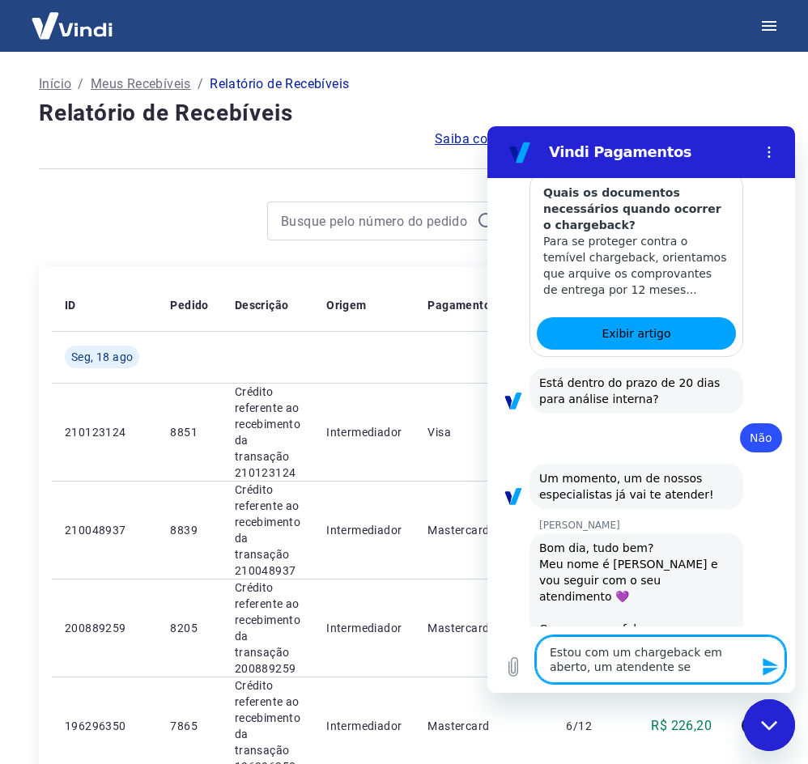
type textarea "x"
type textarea "Estou com um chargeback em aberto, um atendente sema"
type textarea "x"
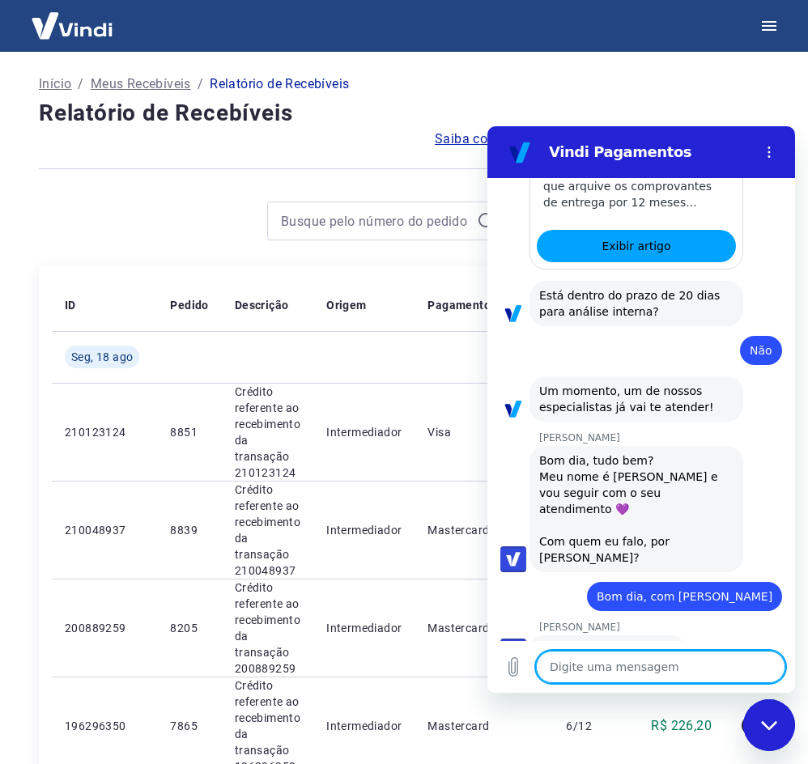
scroll to position [1503, 0]
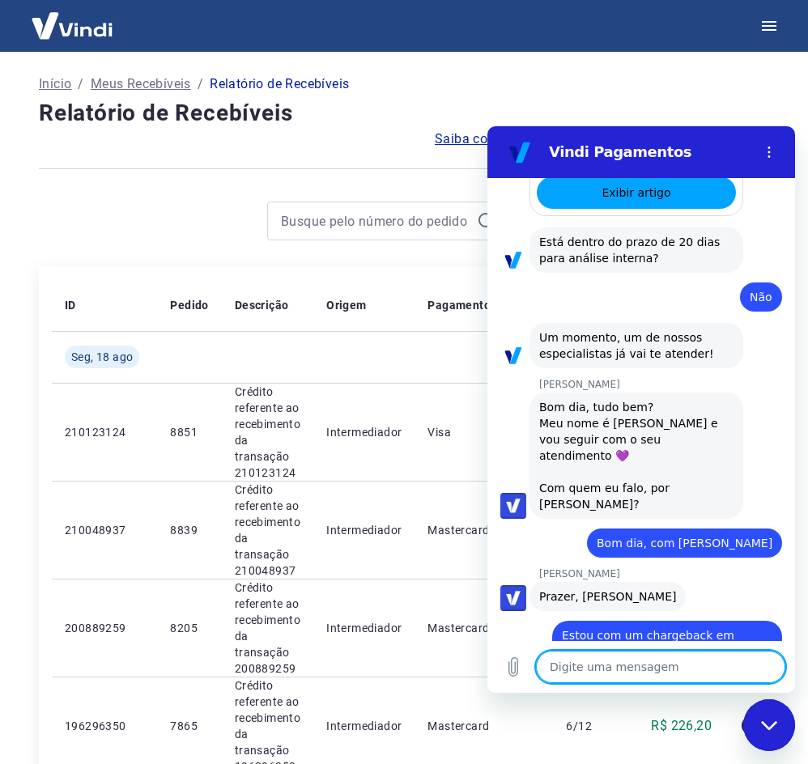
click at [609, 658] on textarea at bounding box center [660, 667] width 249 height 32
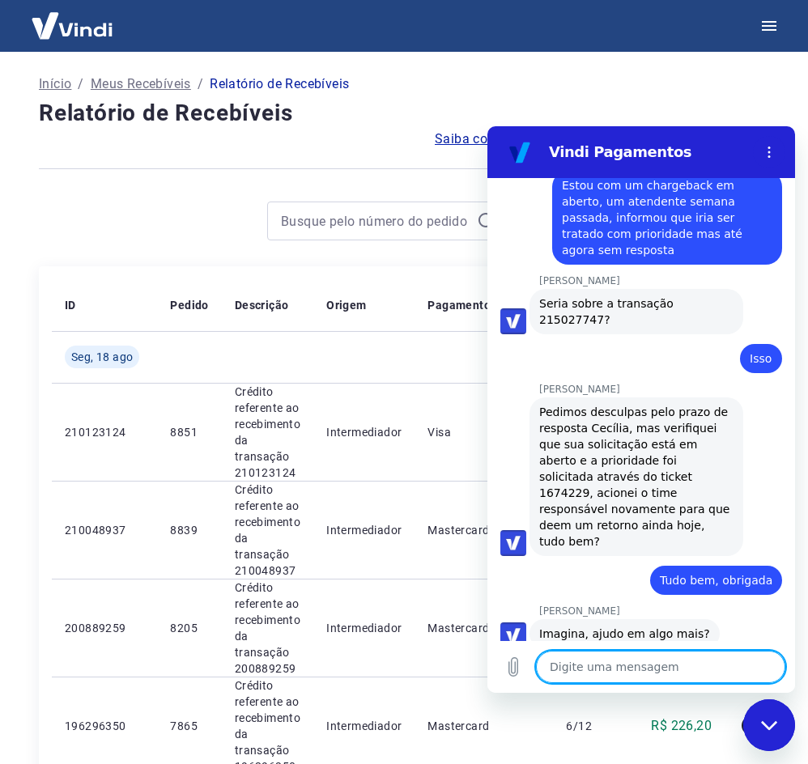
scroll to position [1956, 0]
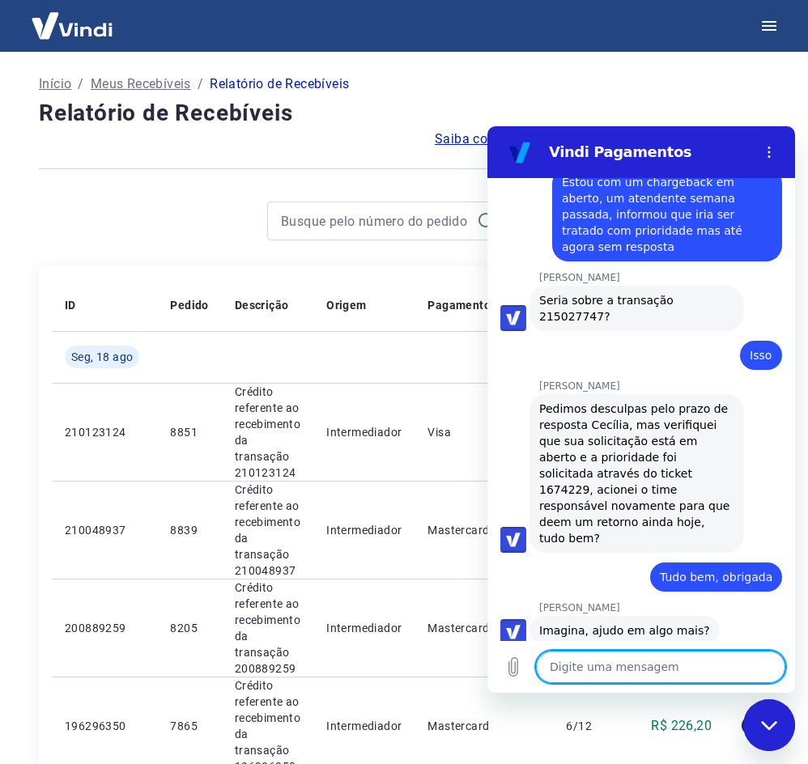
drag, startPoint x: 768, startPoint y: 733, endPoint x: 768, endPoint y: 714, distance: 19.4
click at [768, 732] on div "Fechar janela de mensagens" at bounding box center [768, 725] width 49 height 49
